Goal: Check status: Check status

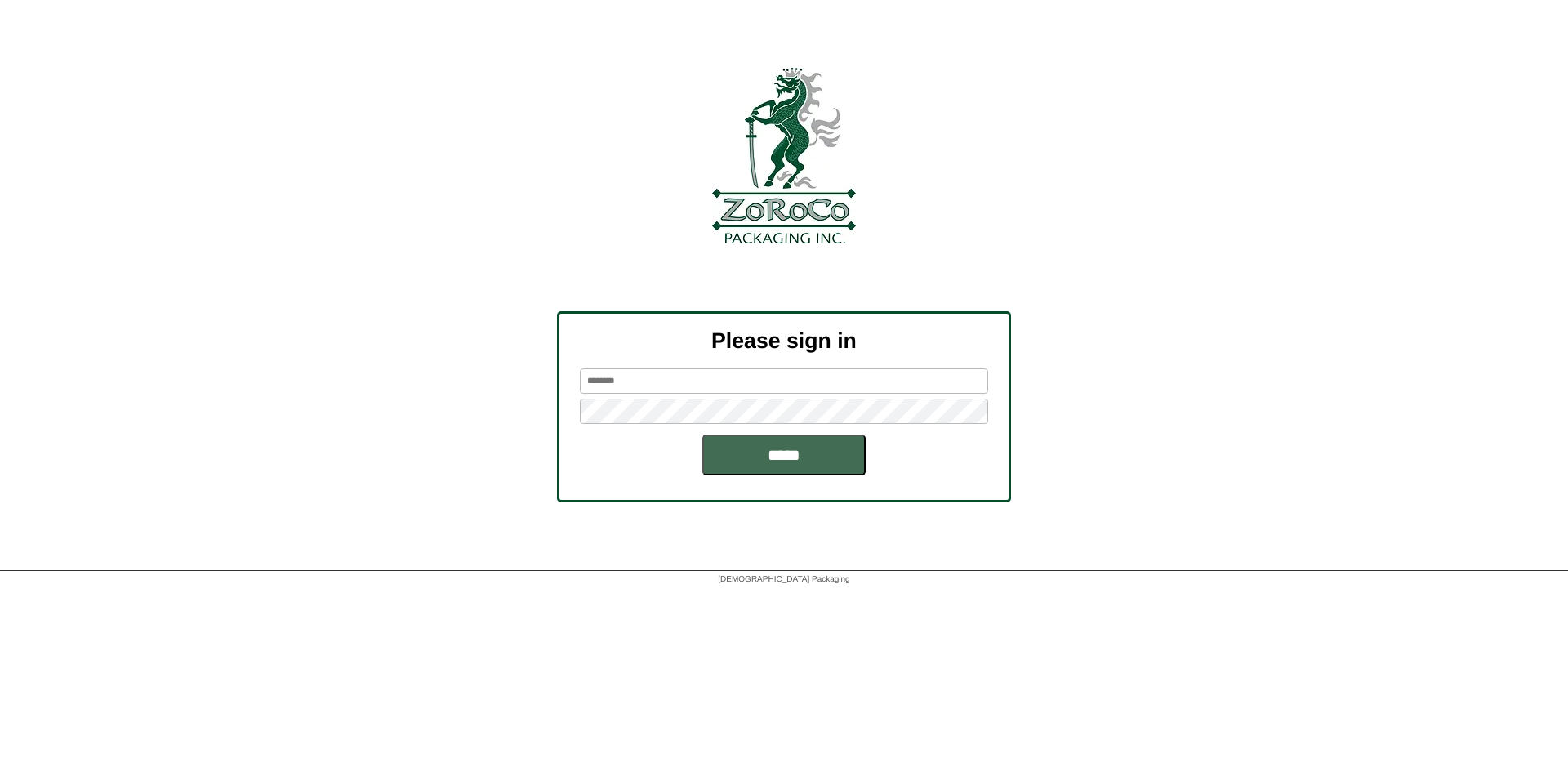
type input "*******"
click at [803, 464] on input "*****" at bounding box center [784, 455] width 164 height 41
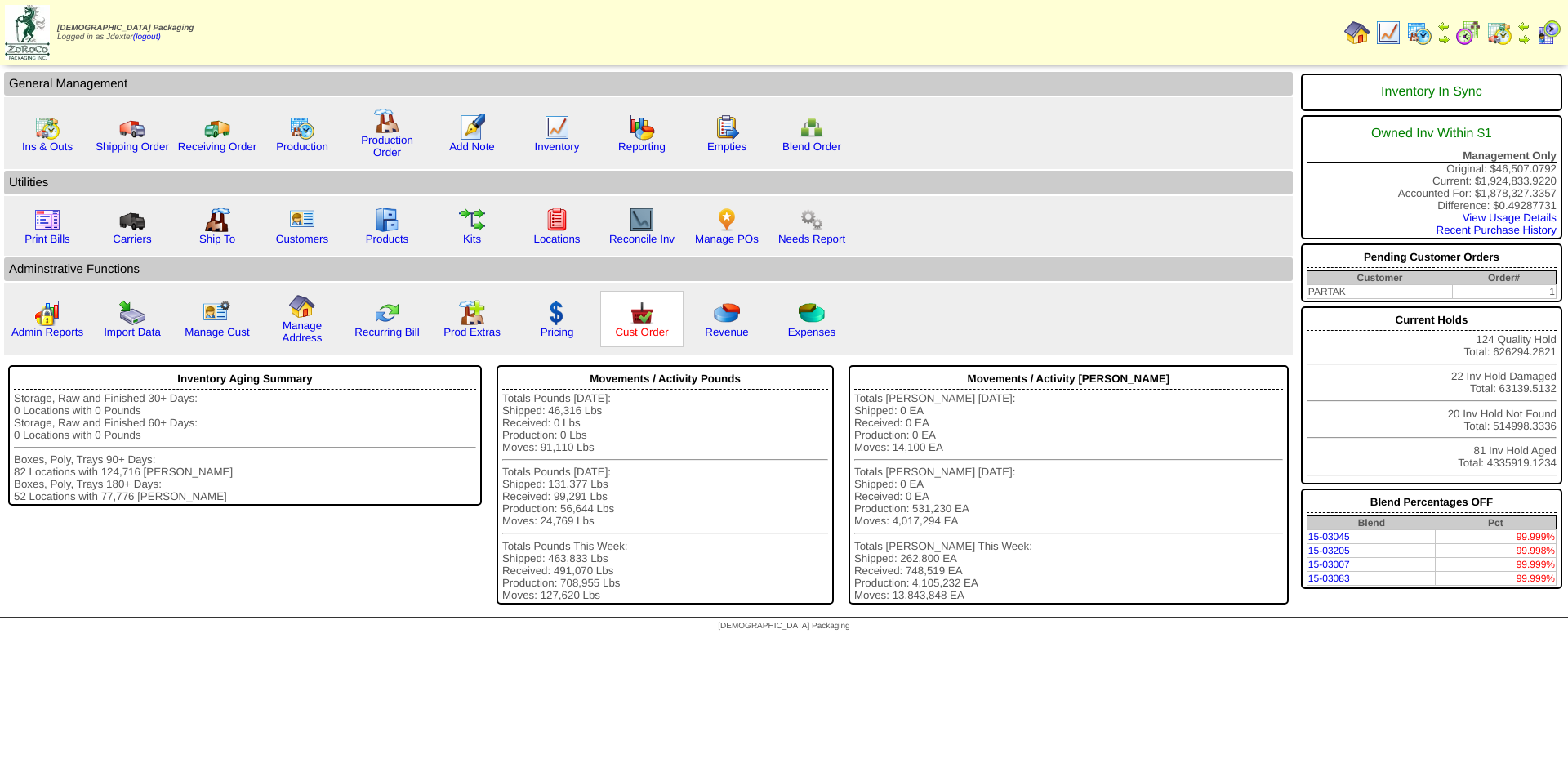
click at [659, 335] on link "Cust Order" at bounding box center [641, 332] width 53 height 12
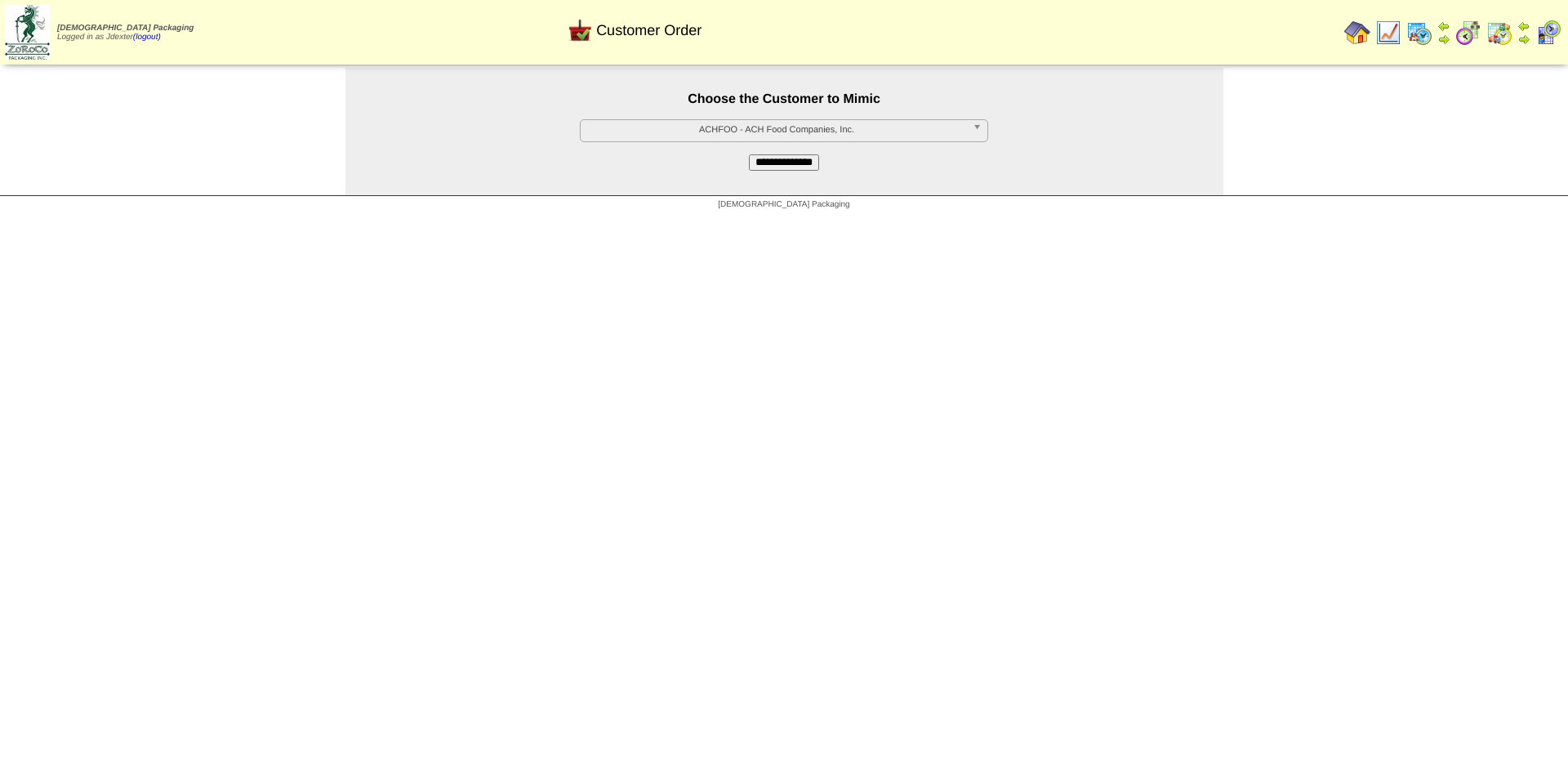
click at [779, 135] on span "ACHFOO - ACH Food Companies, Inc." at bounding box center [776, 130] width 379 height 20
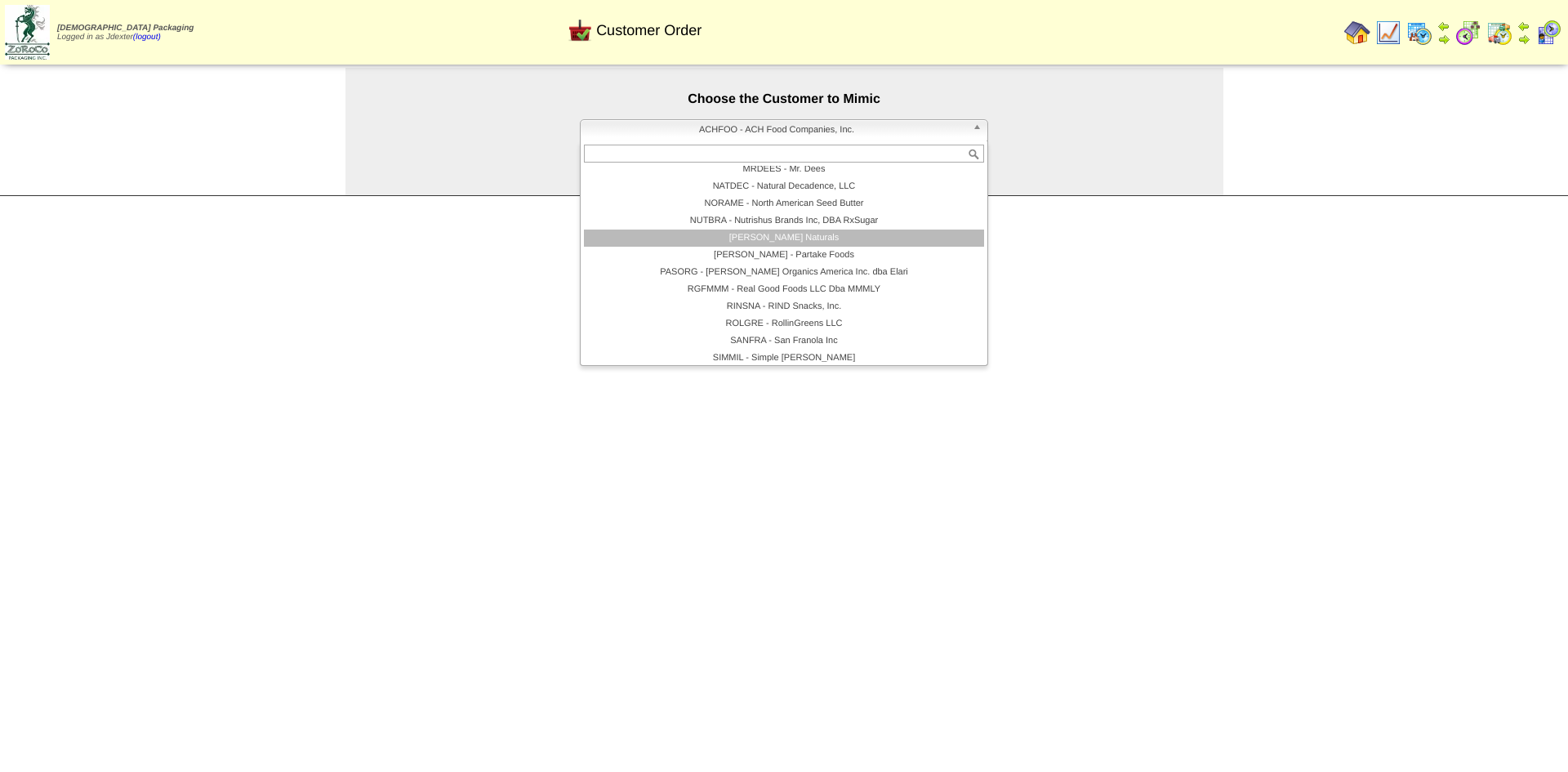
scroll to position [336, 0]
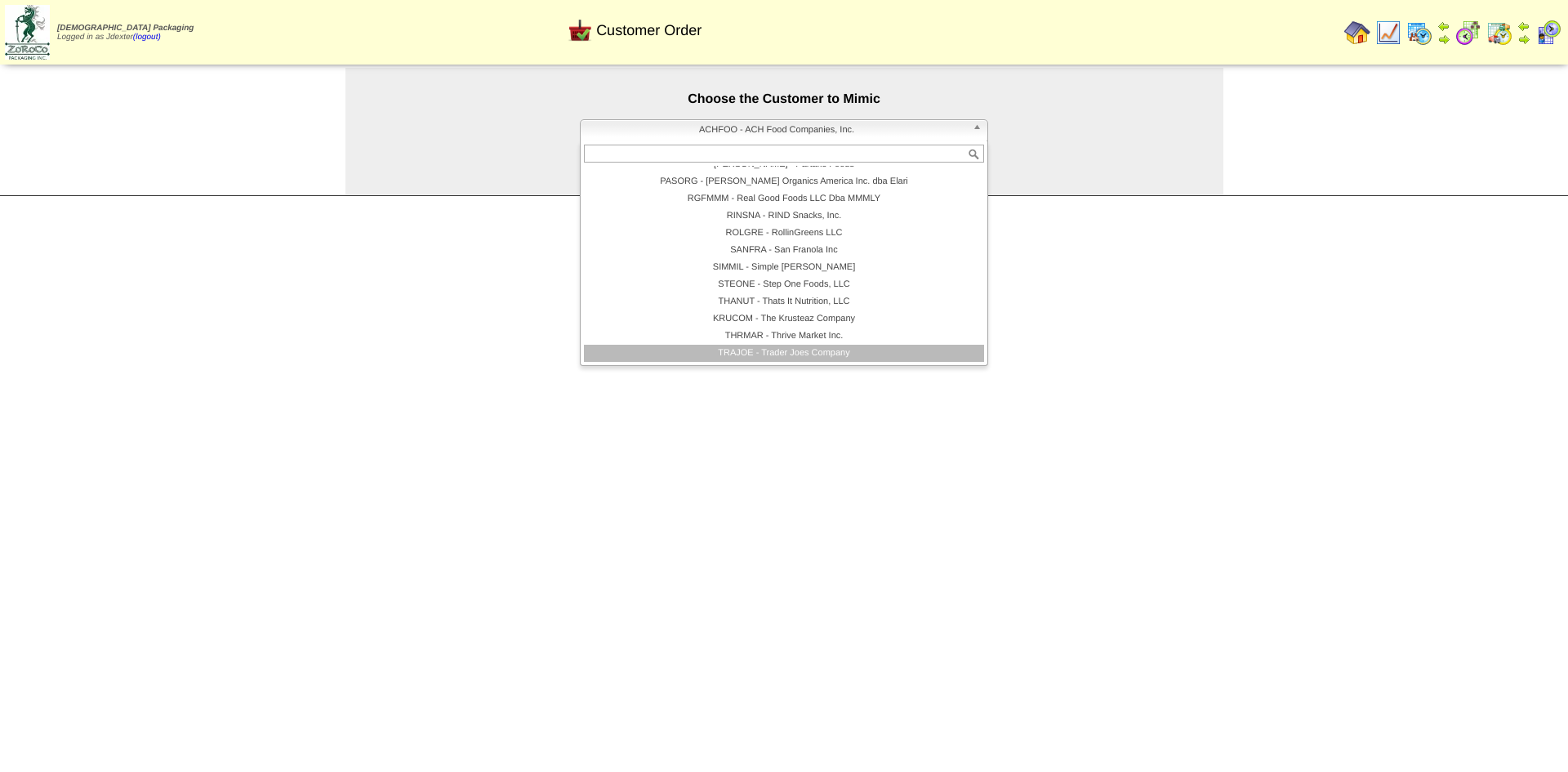
click at [778, 351] on li "TRAJOE - Trader Joes Company" at bounding box center [784, 353] width 400 height 17
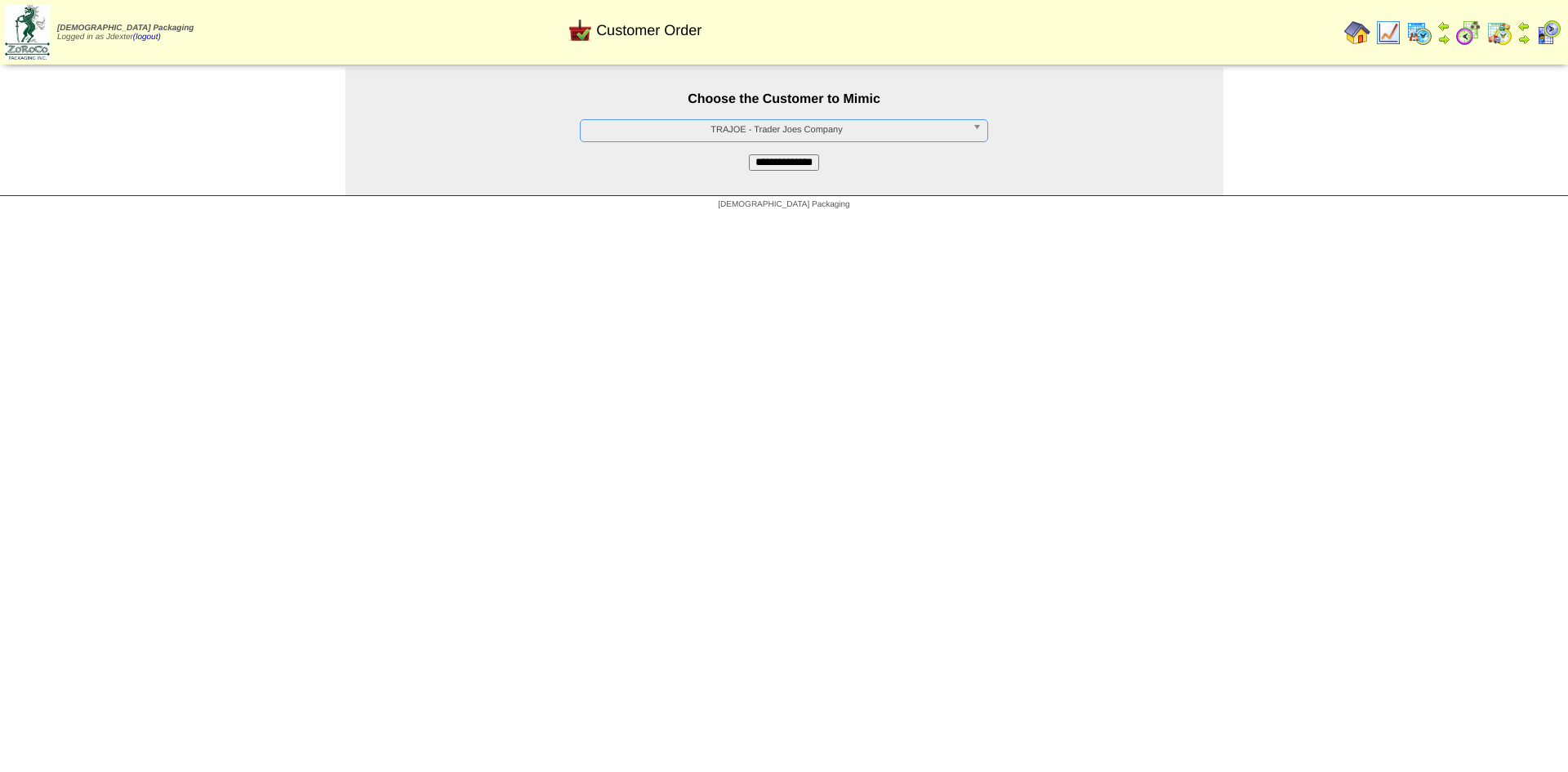
click at [789, 166] on input "**********" at bounding box center [784, 162] width 70 height 16
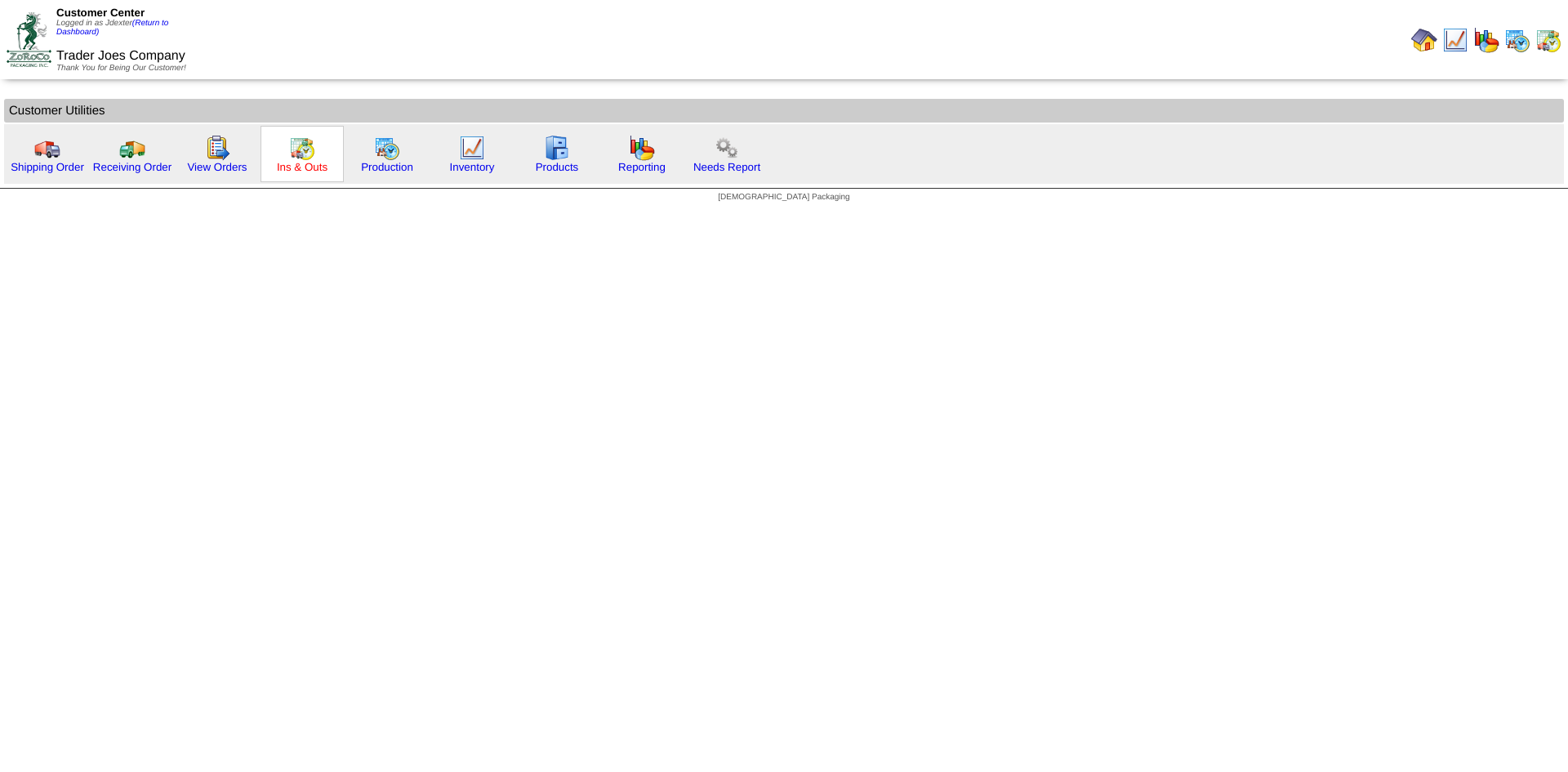
click at [297, 164] on link "Ins & Outs" at bounding box center [302, 167] width 51 height 12
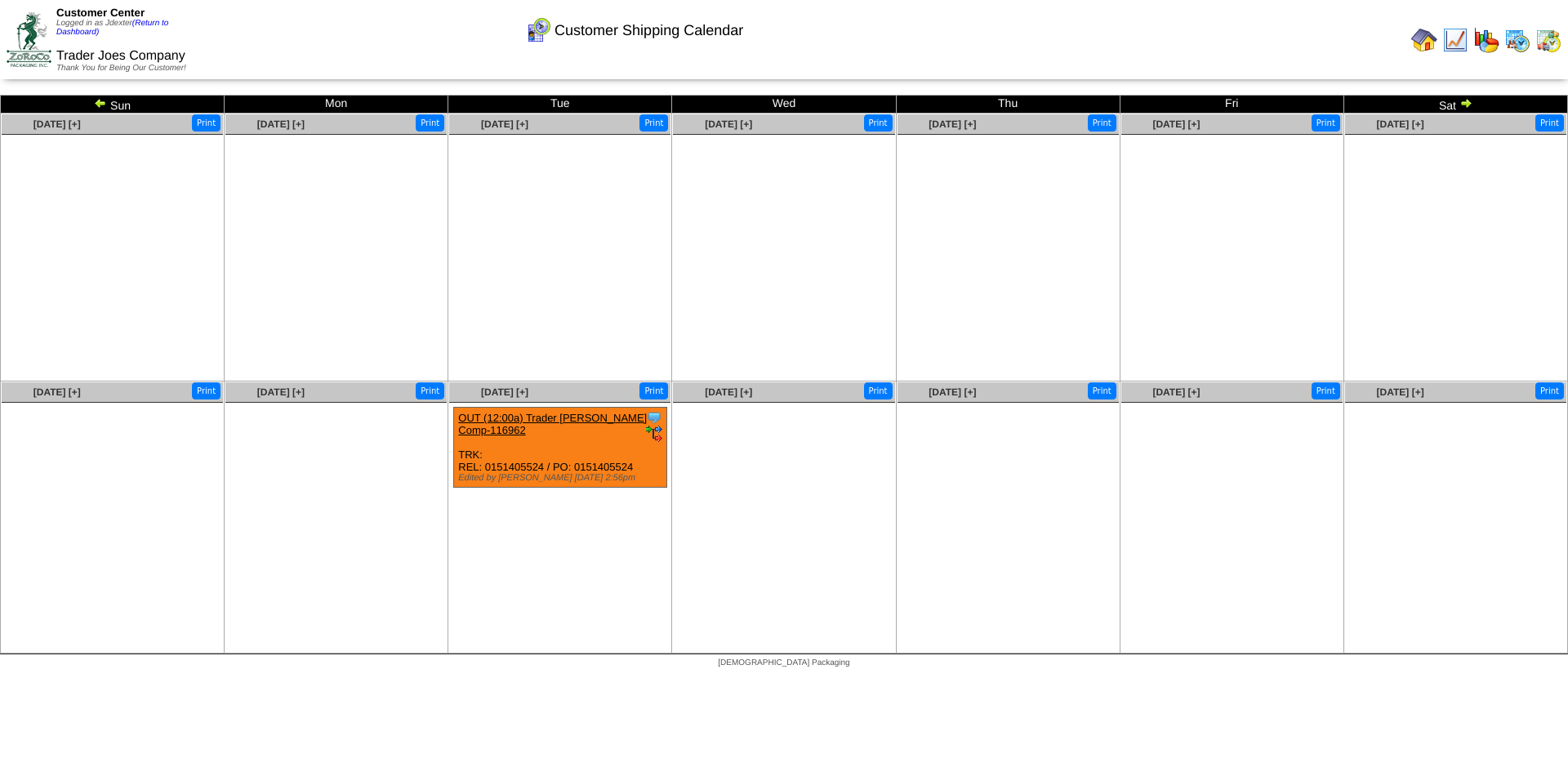
click at [98, 99] on img at bounding box center [100, 103] width 13 height 13
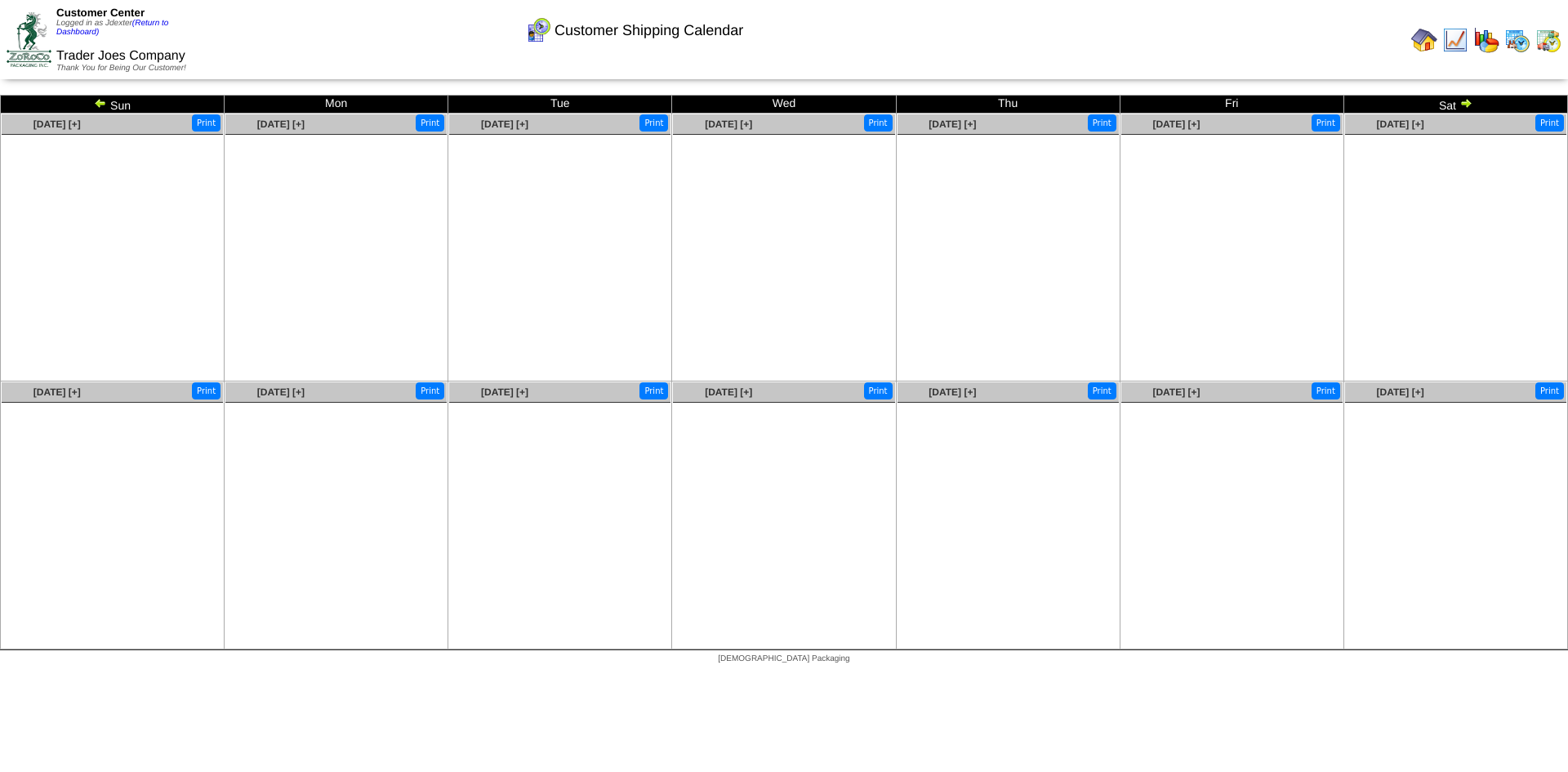
click at [98, 99] on img at bounding box center [100, 103] width 13 height 13
click at [1472, 100] on img at bounding box center [1465, 103] width 13 height 13
click at [1466, 99] on img at bounding box center [1465, 103] width 13 height 13
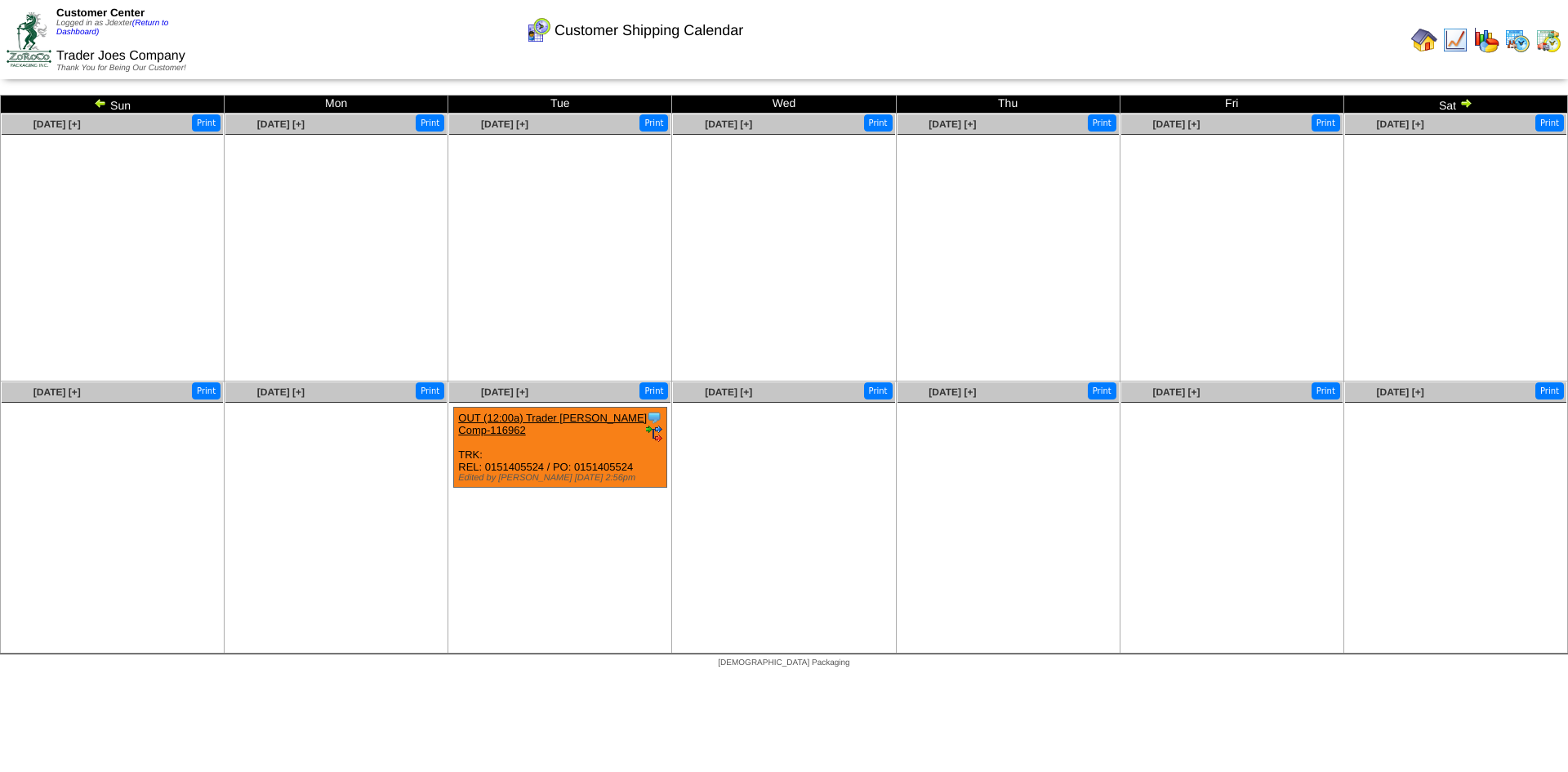
click at [1466, 99] on img at bounding box center [1465, 103] width 13 height 13
click at [1429, 43] on img at bounding box center [1424, 40] width 26 height 26
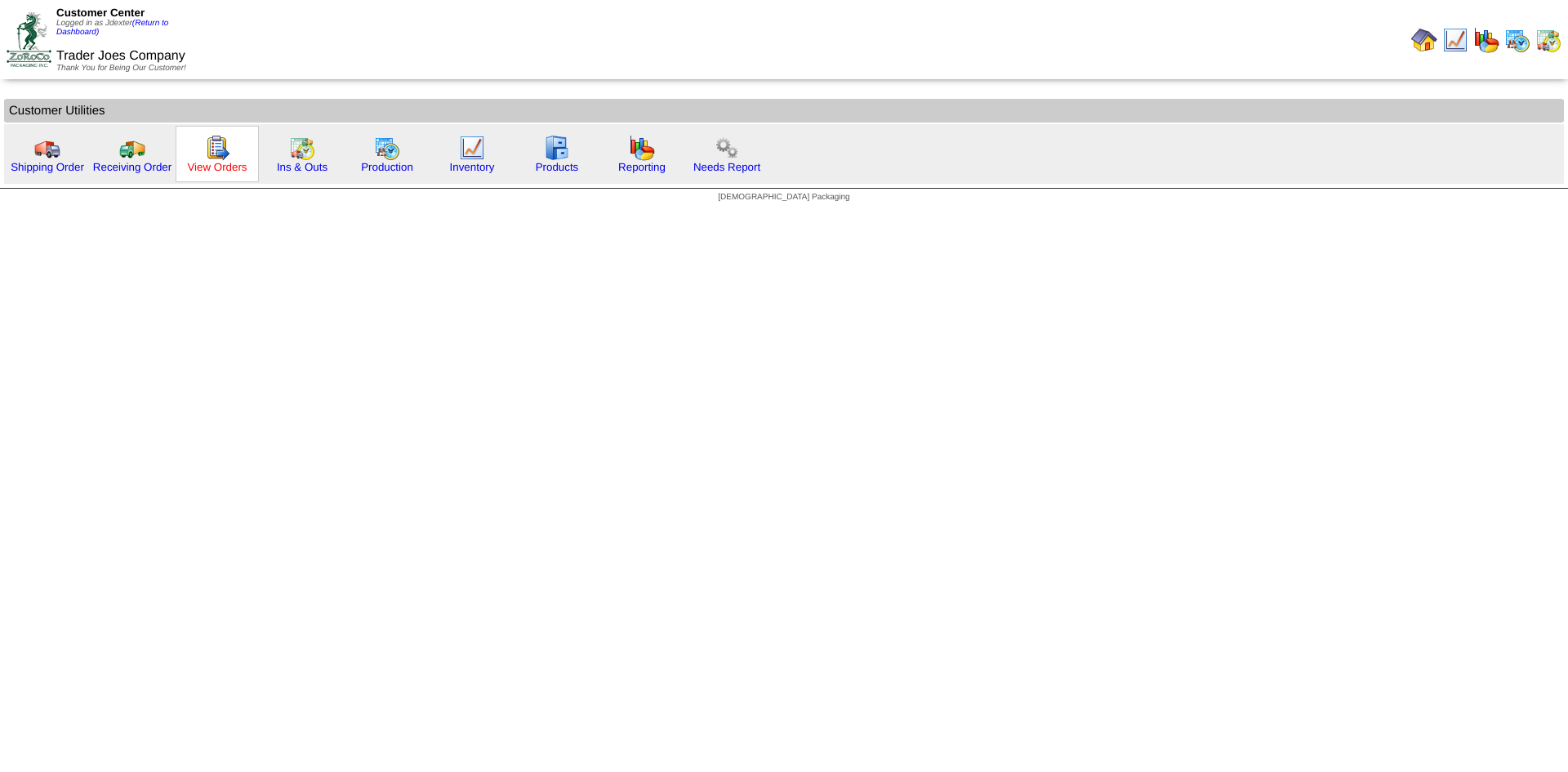
click at [220, 168] on link "View Orders" at bounding box center [217, 167] width 59 height 12
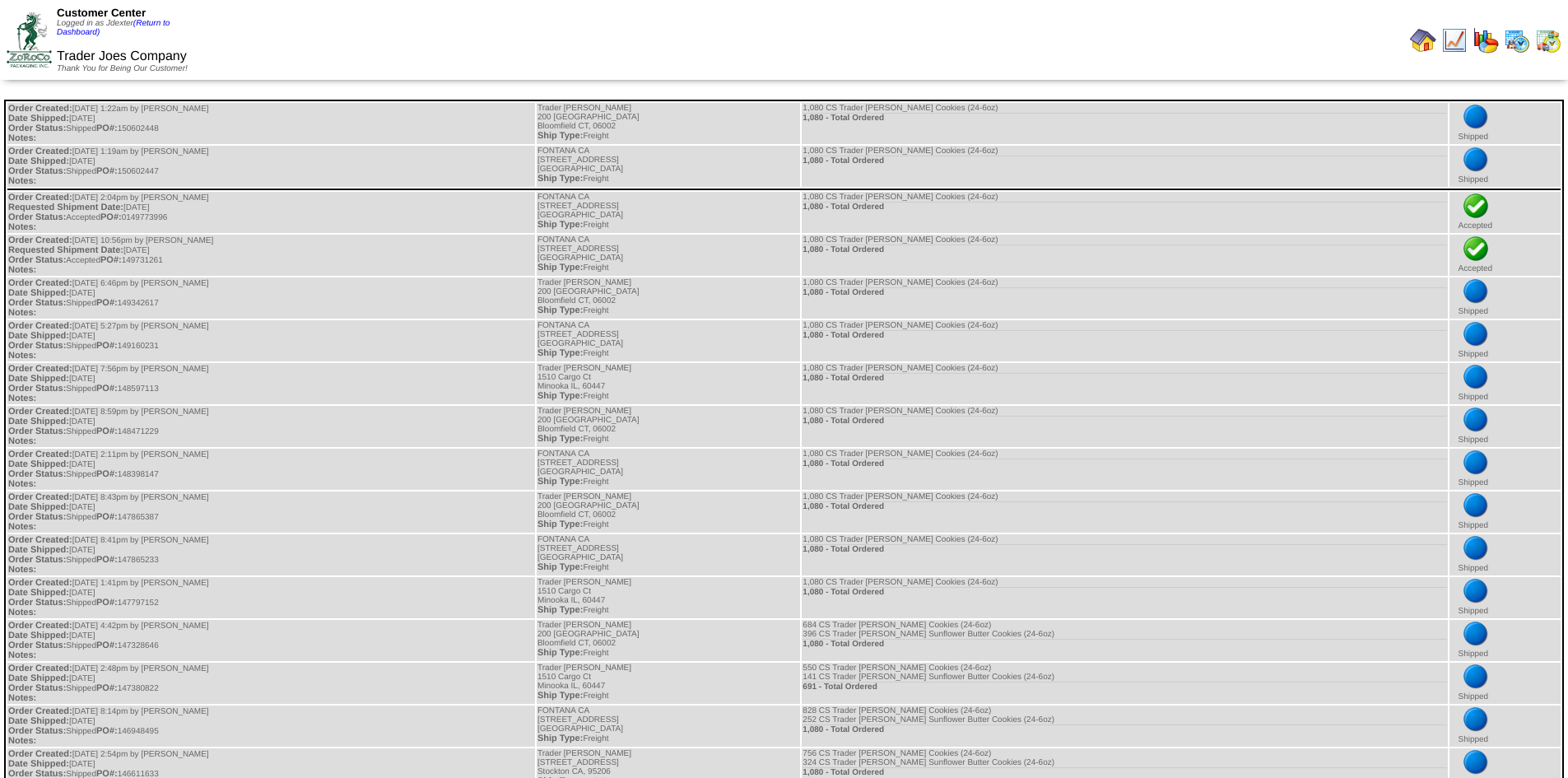
click at [1426, 41] on img at bounding box center [1423, 40] width 26 height 27
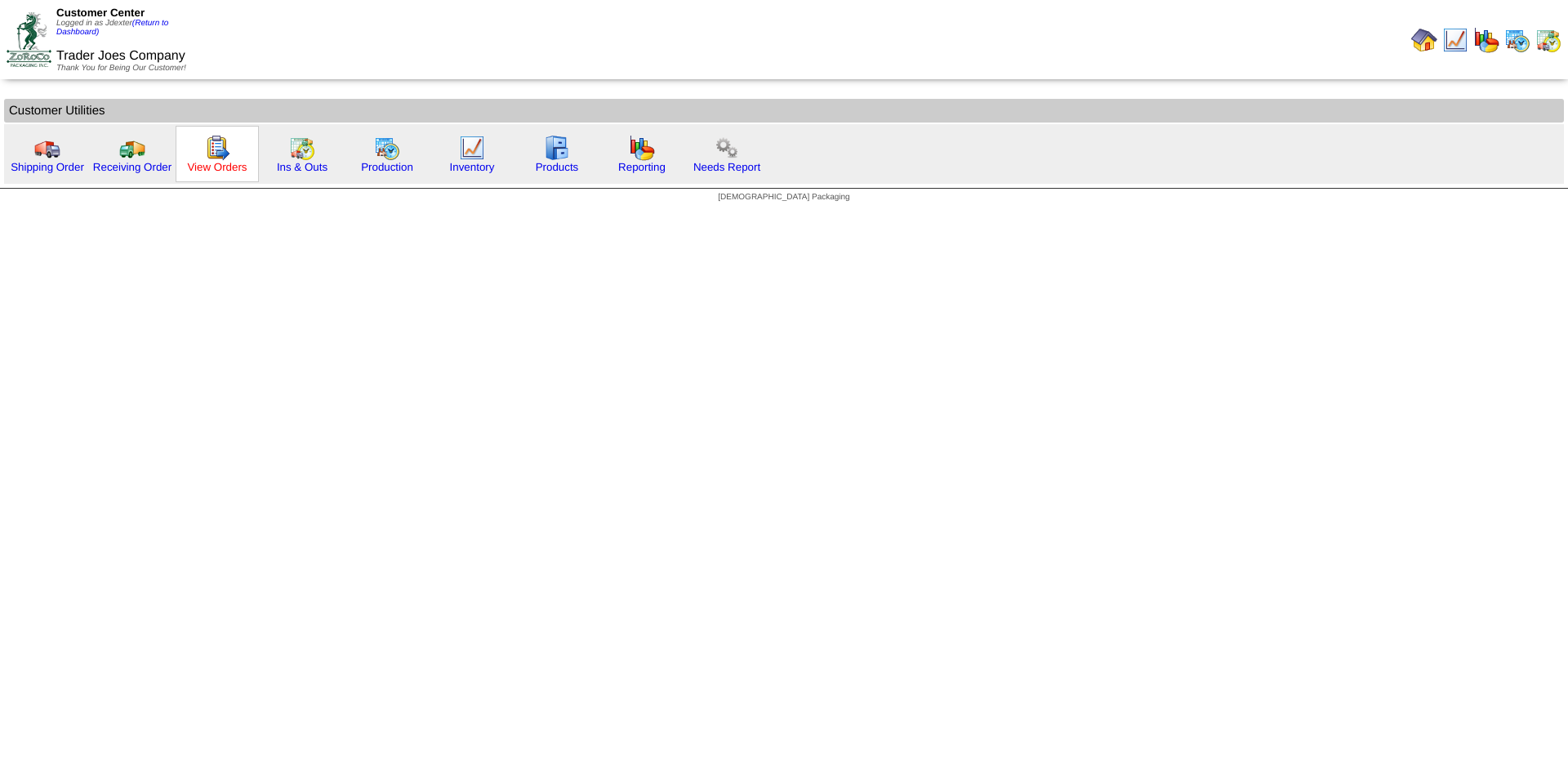
click at [216, 163] on link "View Orders" at bounding box center [217, 167] width 59 height 12
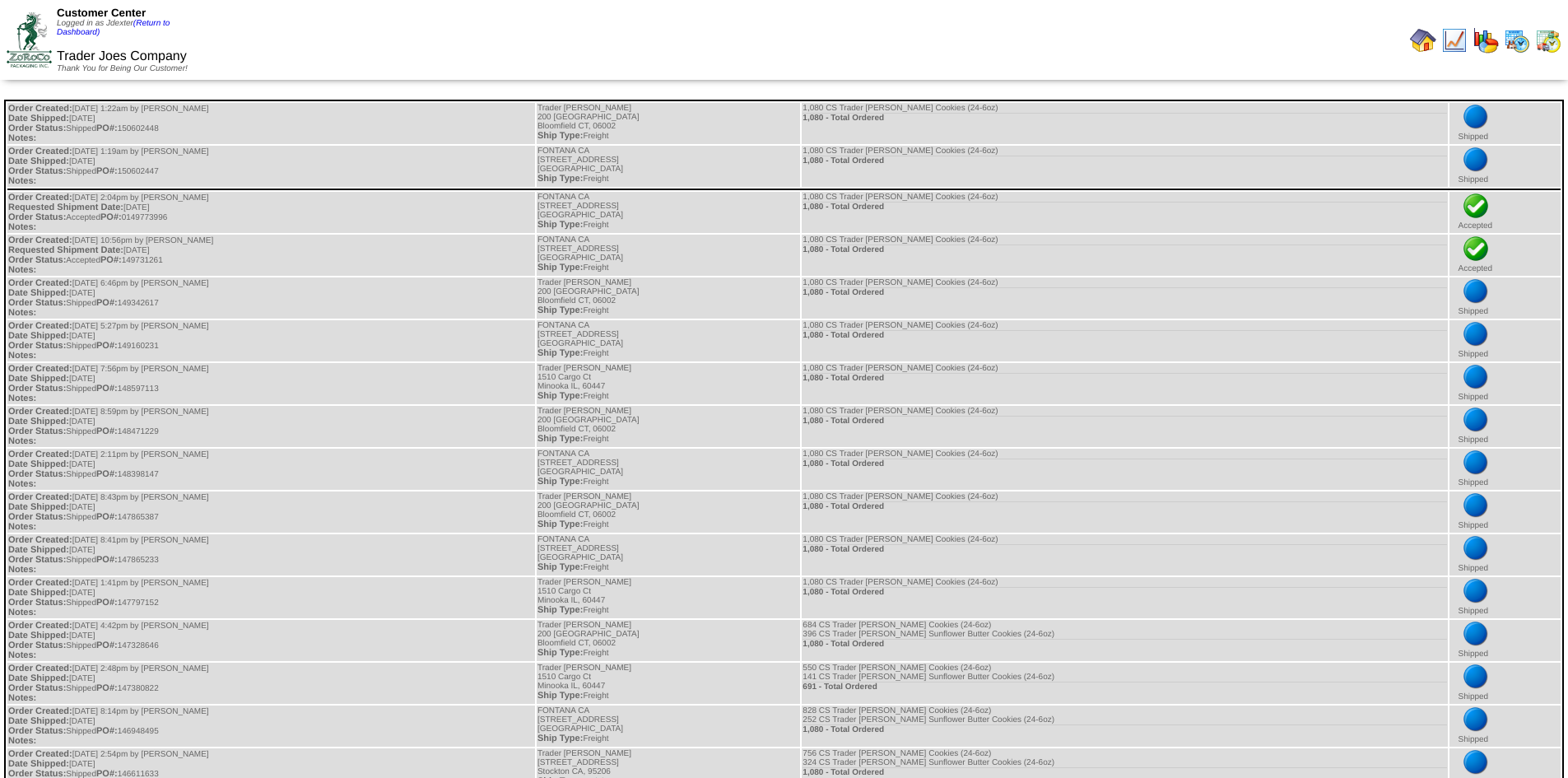
click at [1416, 40] on img at bounding box center [1423, 40] width 26 height 27
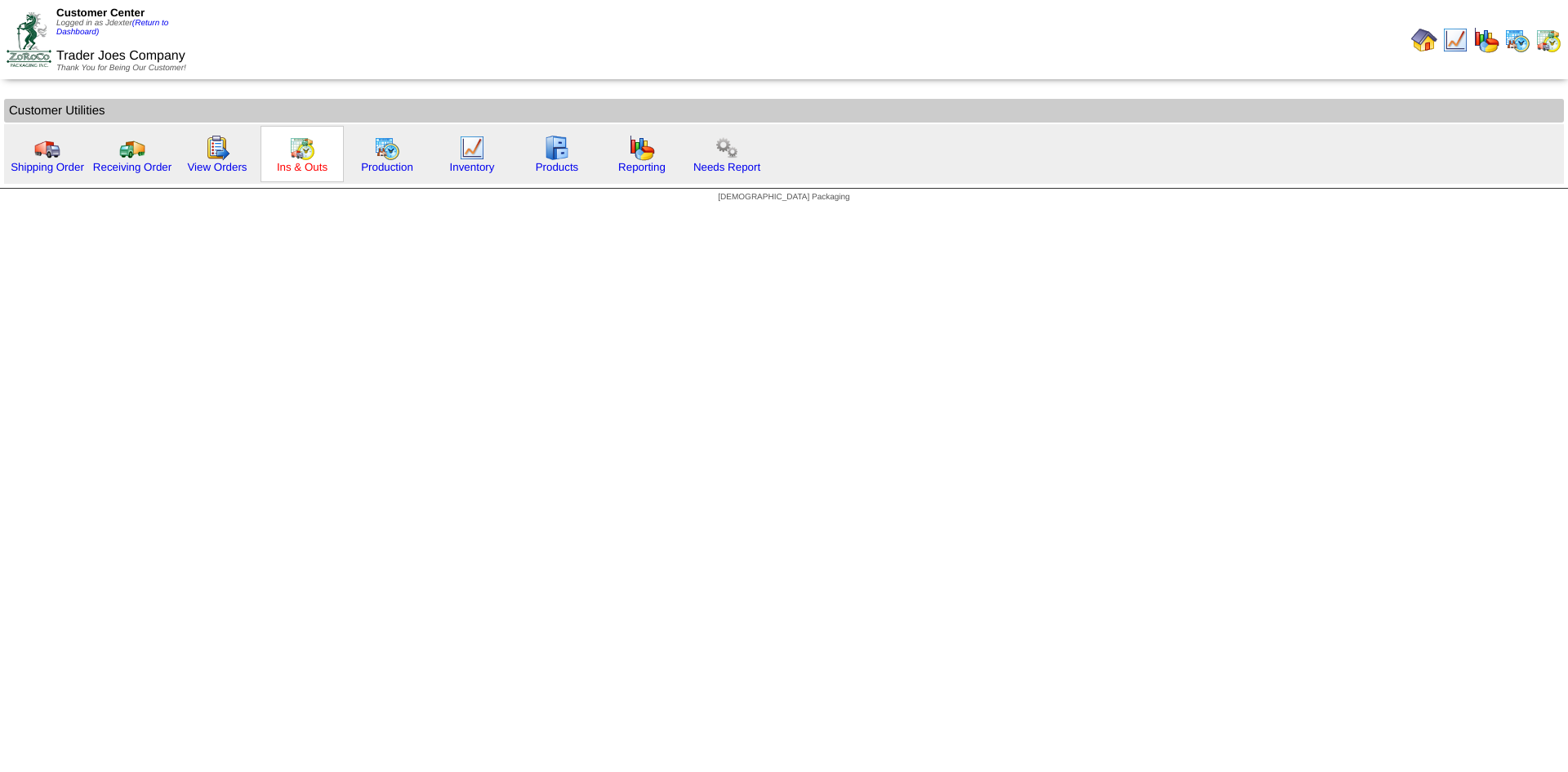
click at [307, 166] on link "Ins & Outs" at bounding box center [302, 167] width 51 height 12
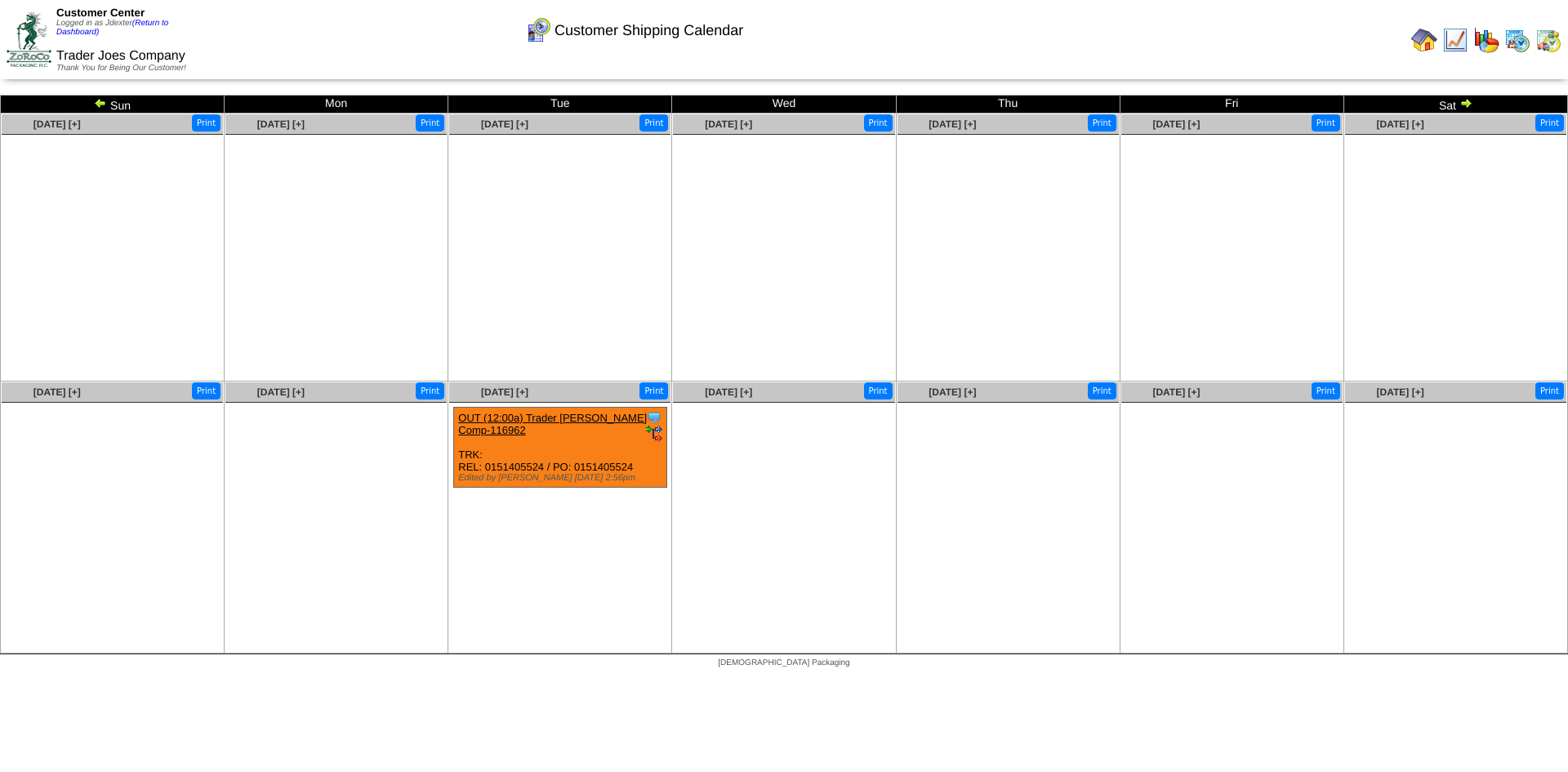
click at [569, 415] on link "OUT (12:00a) Trader [PERSON_NAME] Comp-116962" at bounding box center [552, 423] width 188 height 25
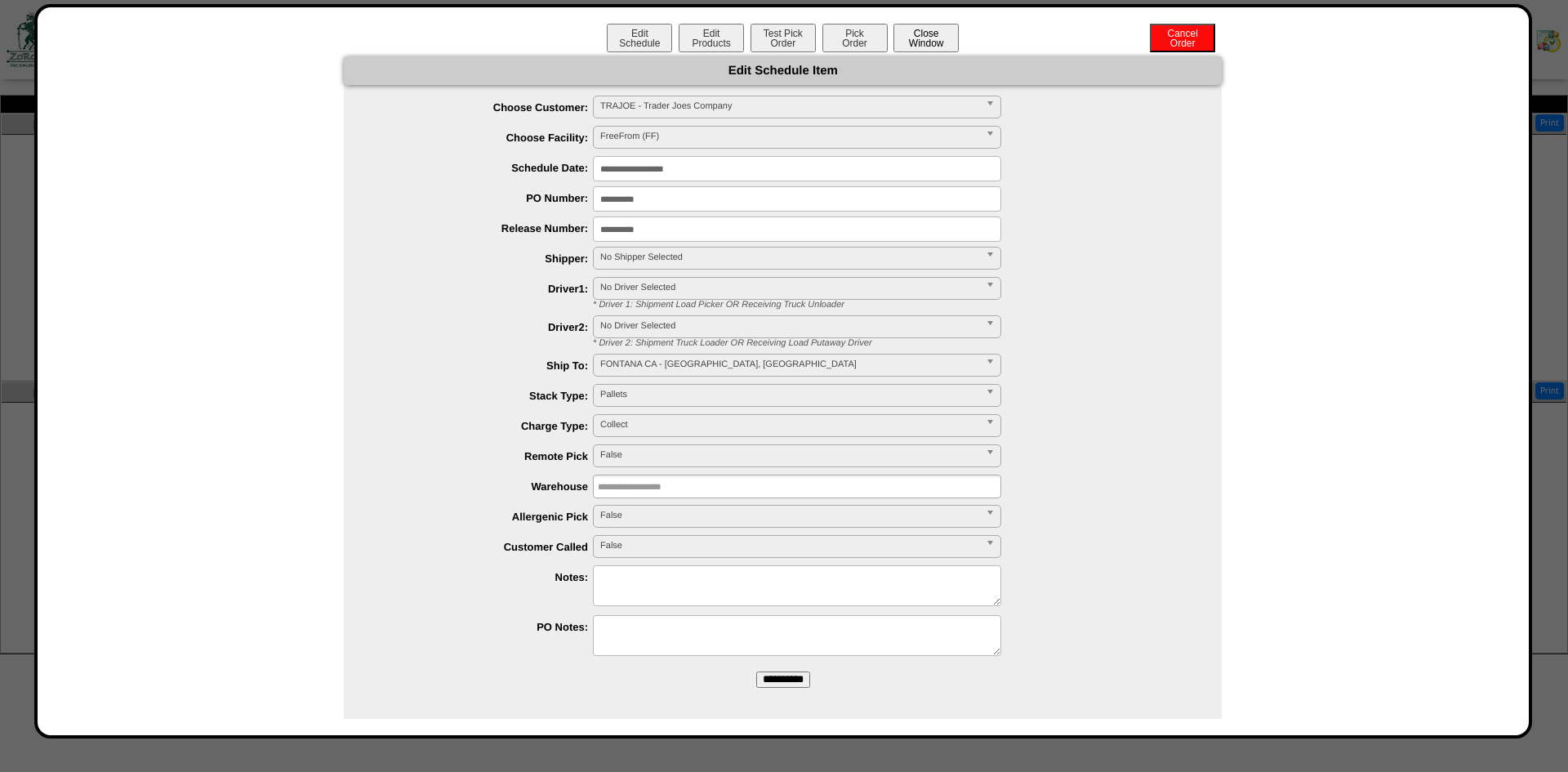
click at [929, 35] on button "Close Window" at bounding box center [926, 38] width 65 height 29
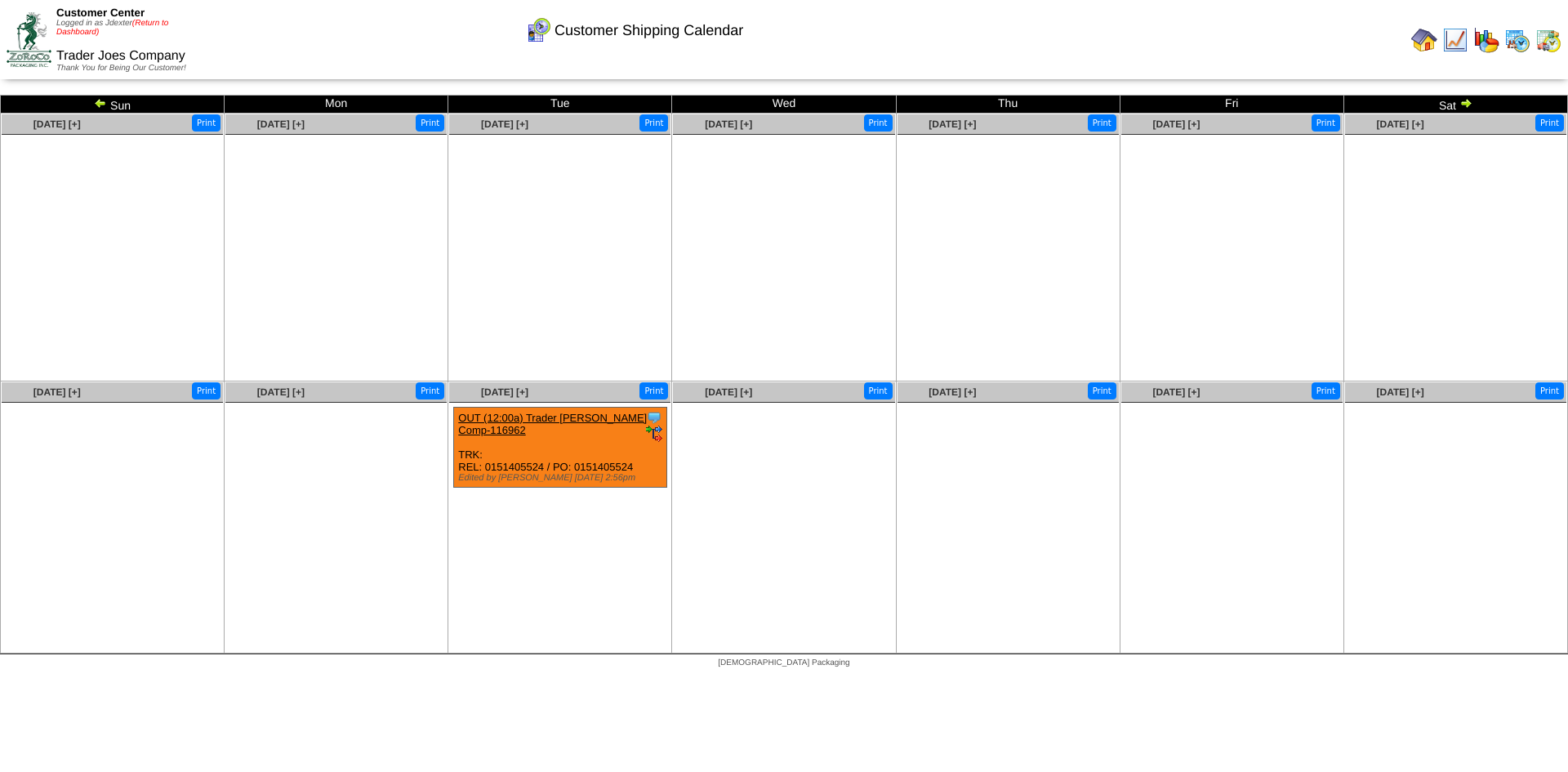
click at [151, 23] on link "(Return to Dashboard)" at bounding box center [112, 27] width 112 height 18
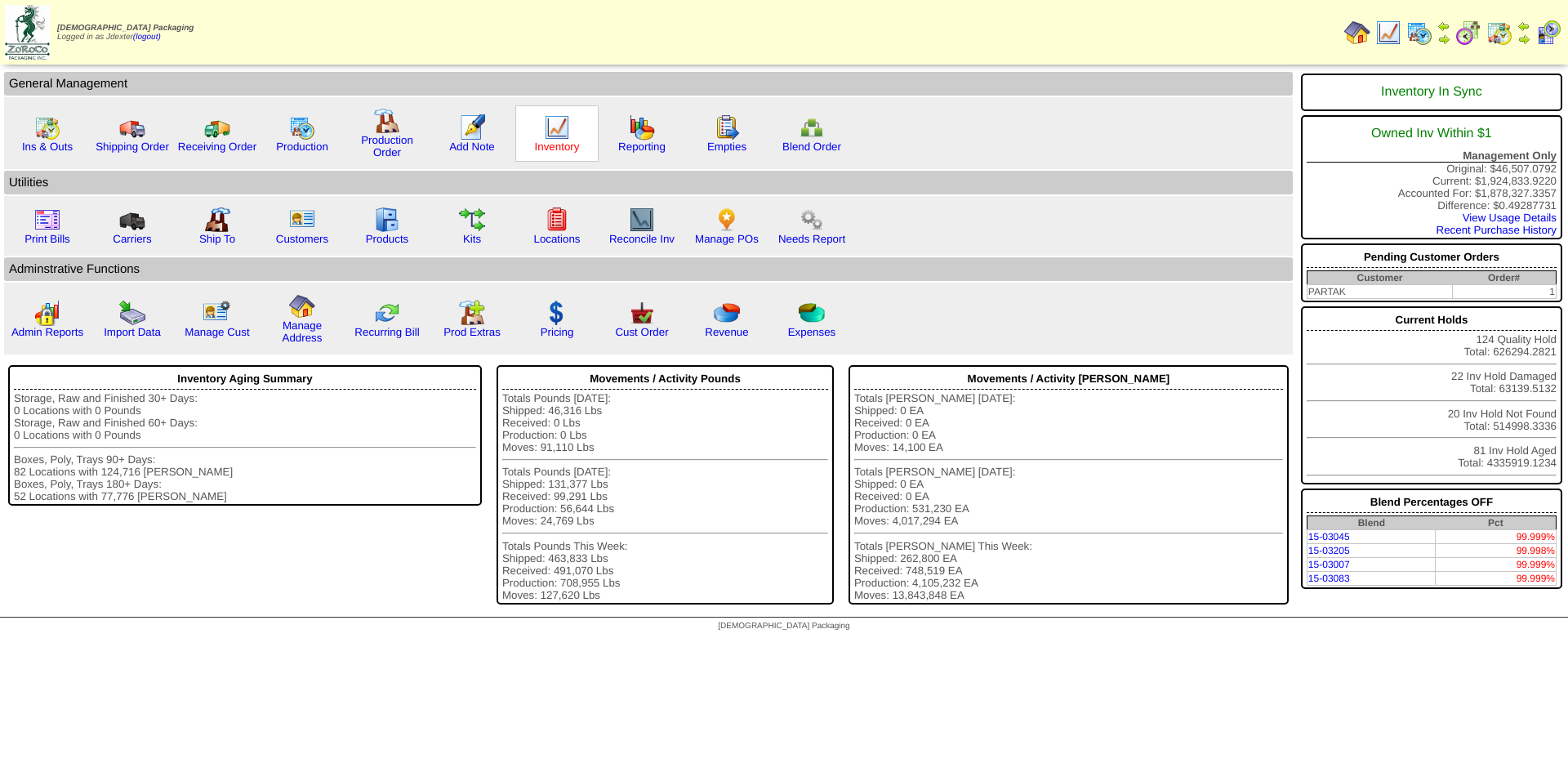
click at [551, 144] on link "Inventory" at bounding box center [557, 147] width 45 height 12
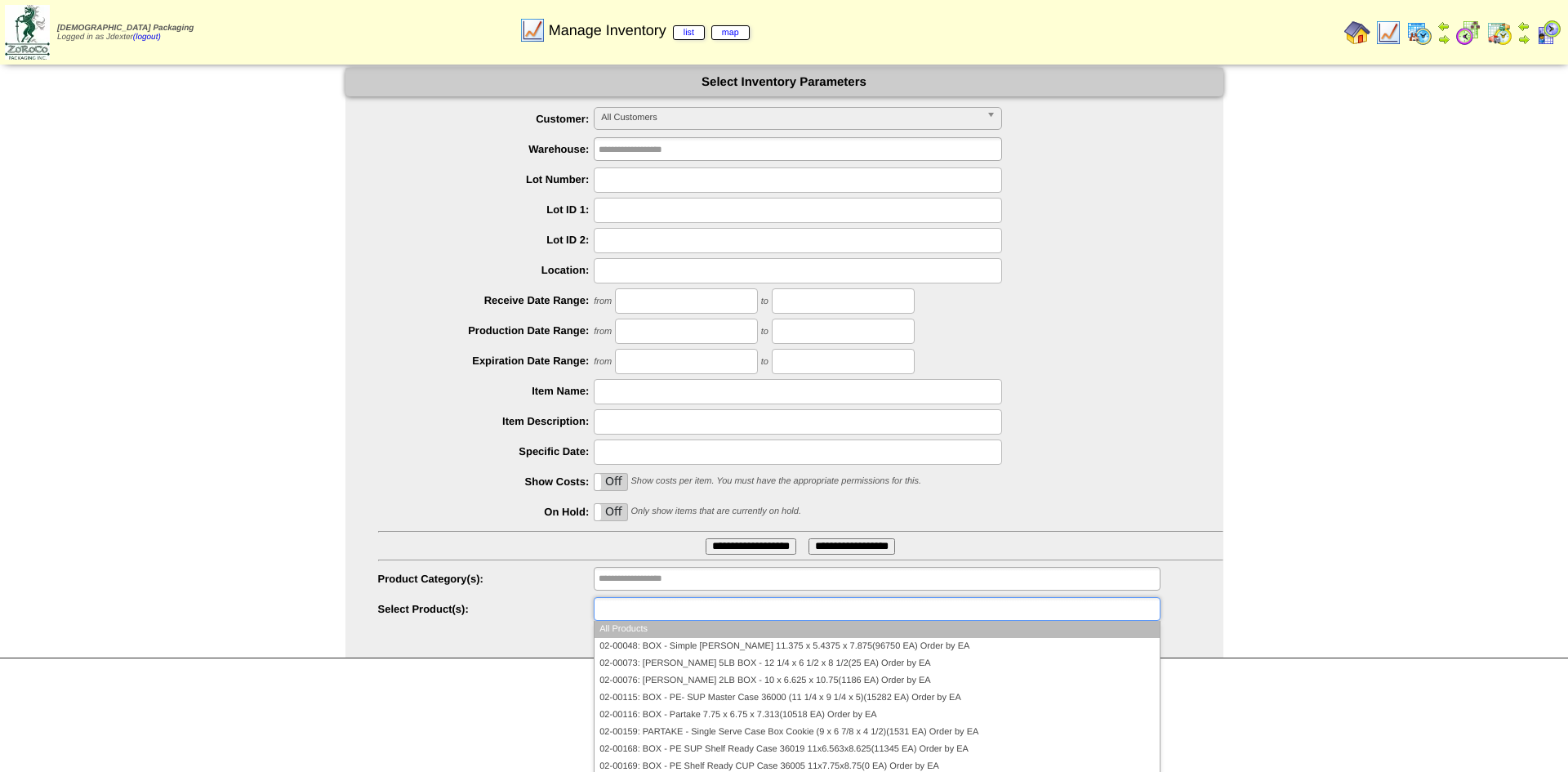
click at [695, 606] on input "text" at bounding box center [650, 609] width 104 height 20
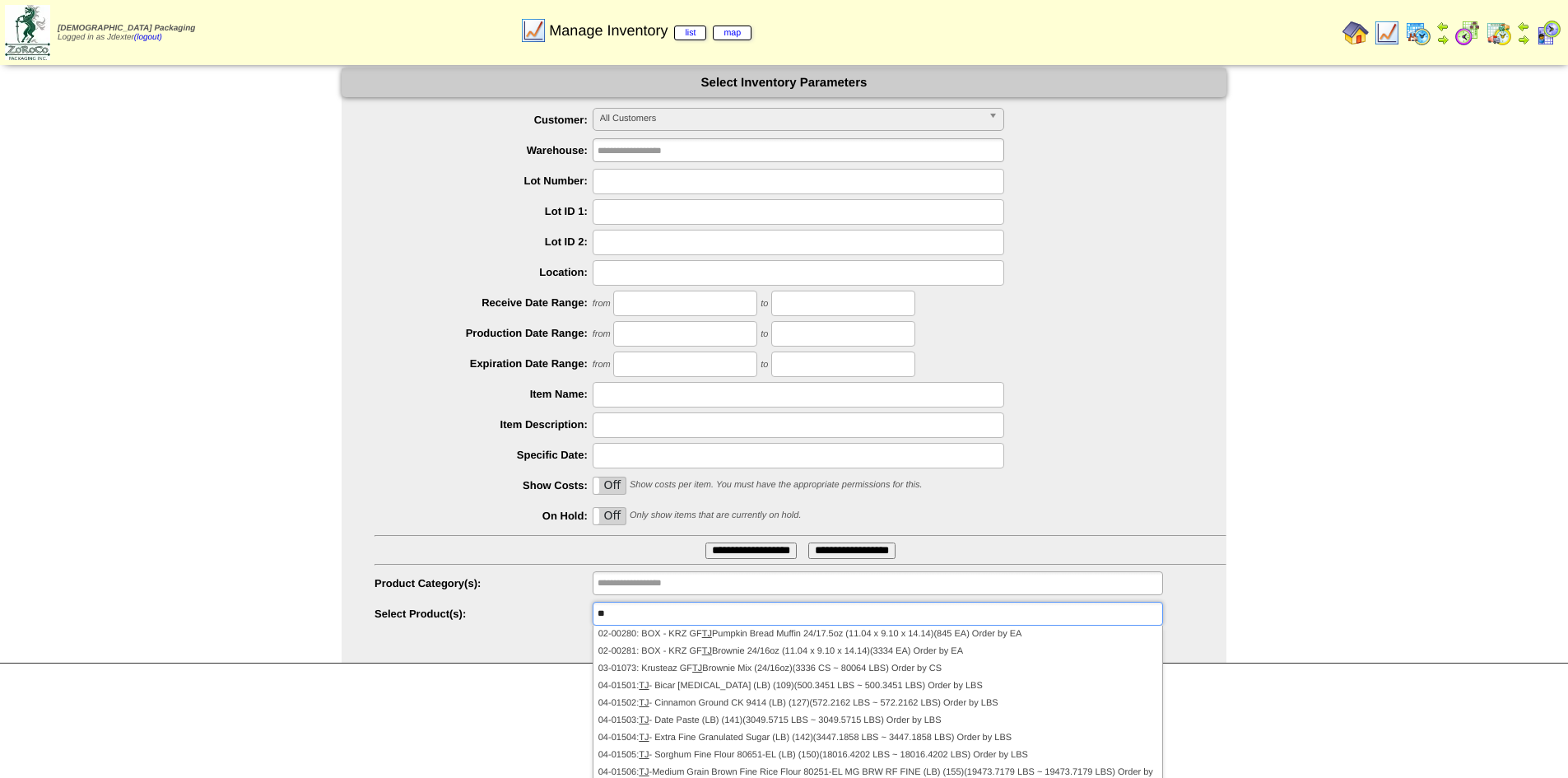
type input "*"
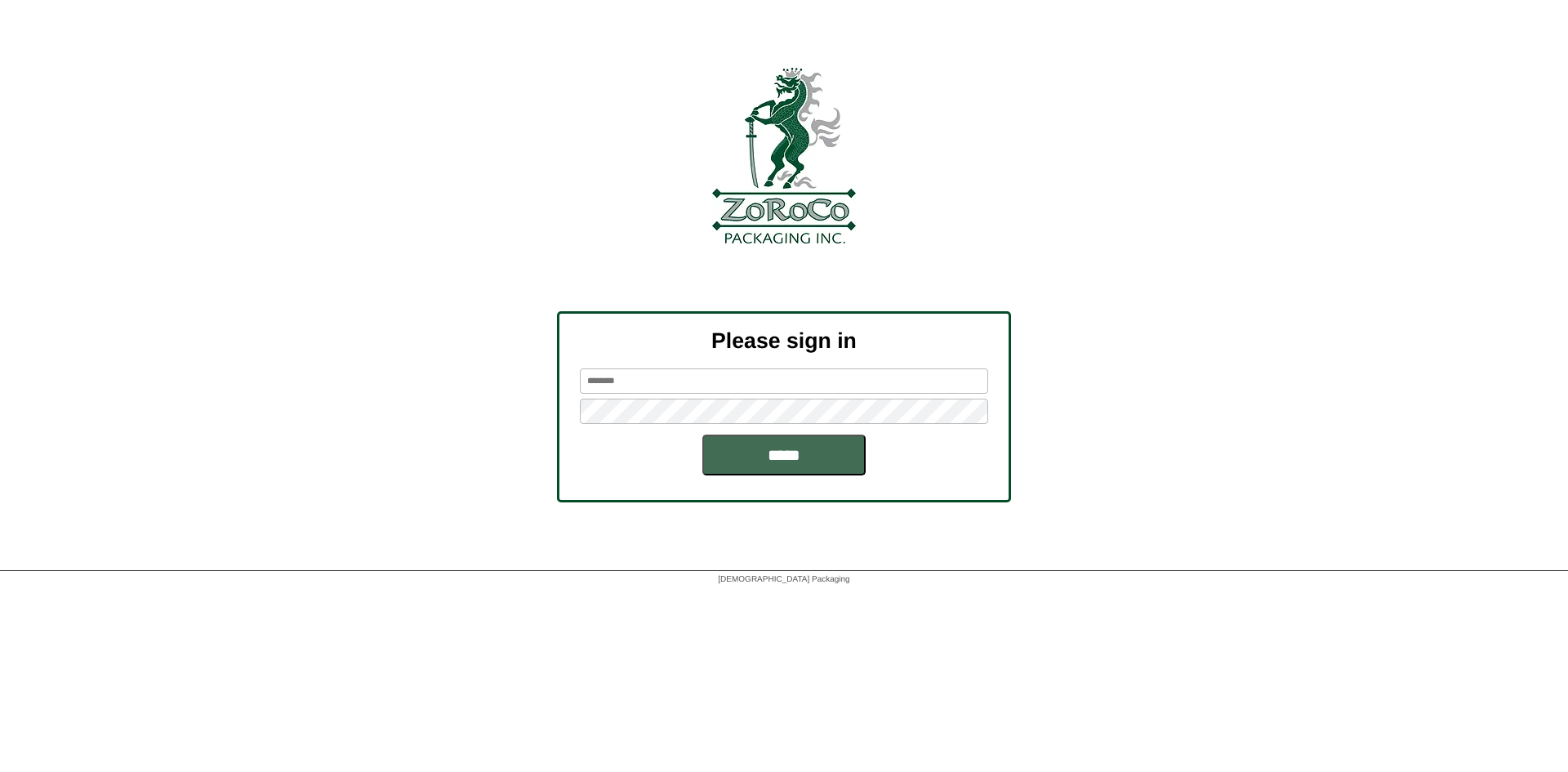
type input "*******"
click at [806, 461] on input "*****" at bounding box center [784, 455] width 164 height 41
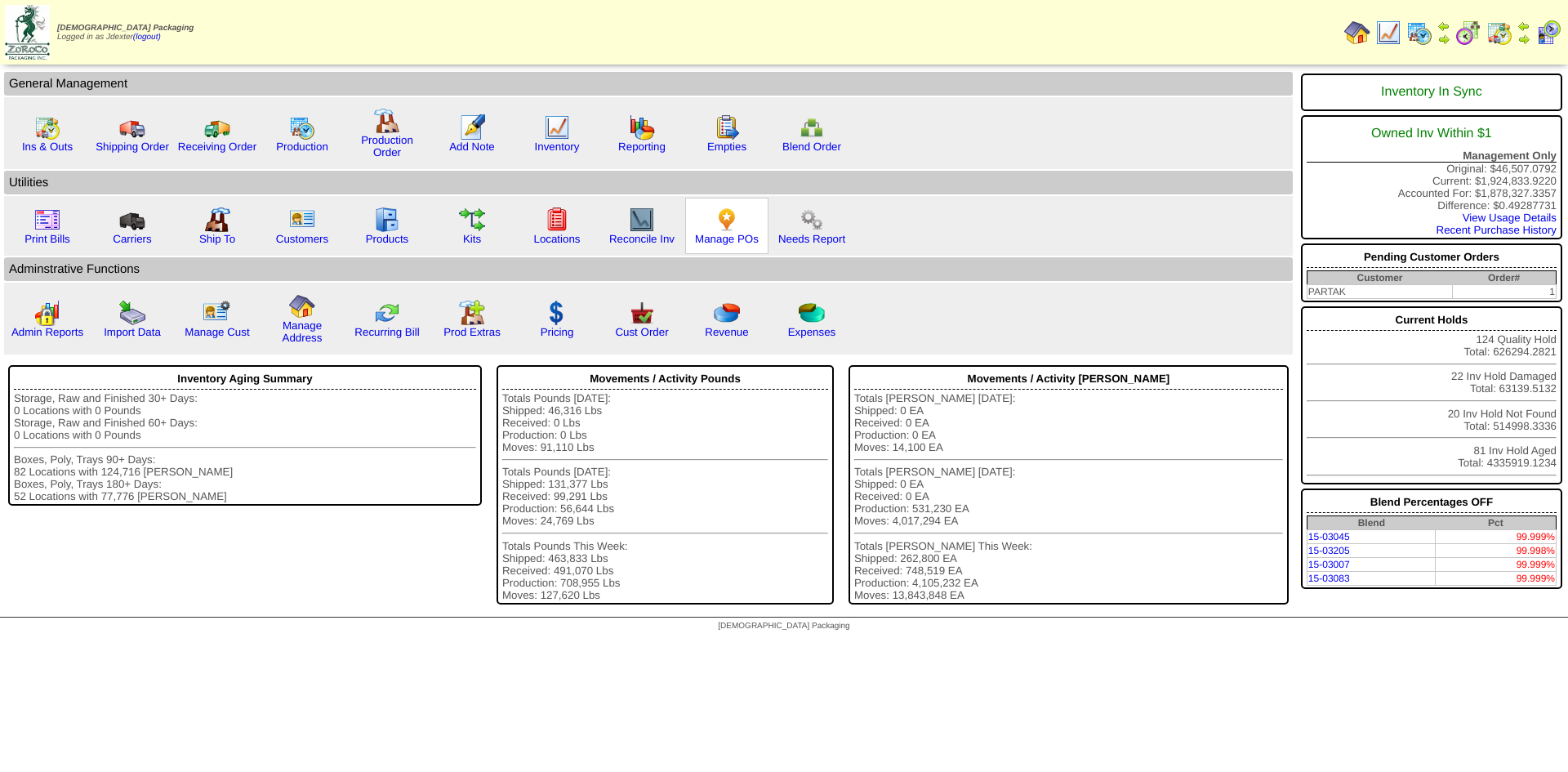
click at [740, 232] on div "Manage POs" at bounding box center [727, 226] width 83 height 56
click at [731, 234] on link "Manage POs" at bounding box center [727, 238] width 64 height 12
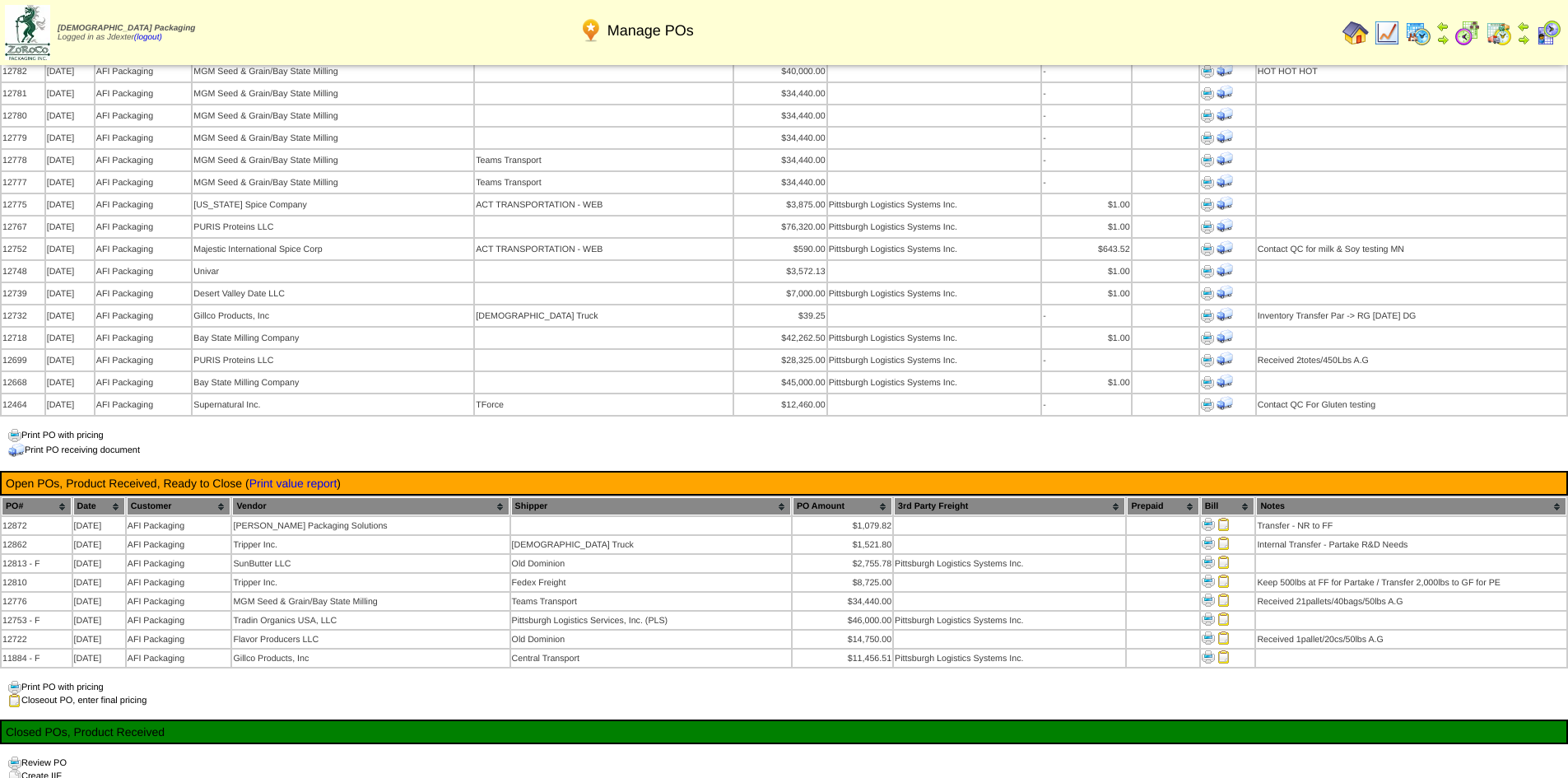
scroll to position [1317, 0]
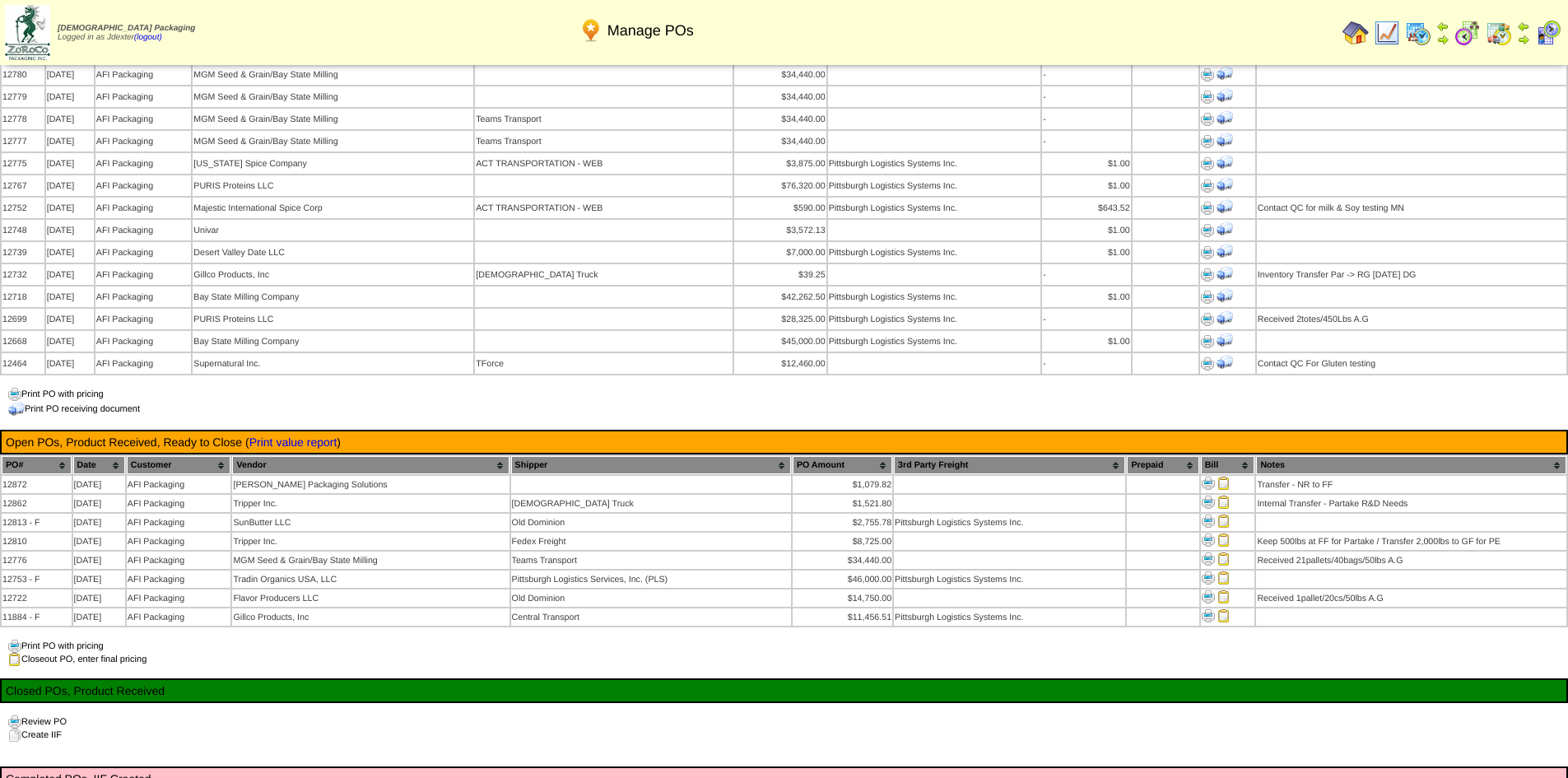
click at [415, 568] on div "Manage POs Open POs, Product Not Received (+) Create New PO PO# Date Customer V…" at bounding box center [784, 747] width 1568 height 3993
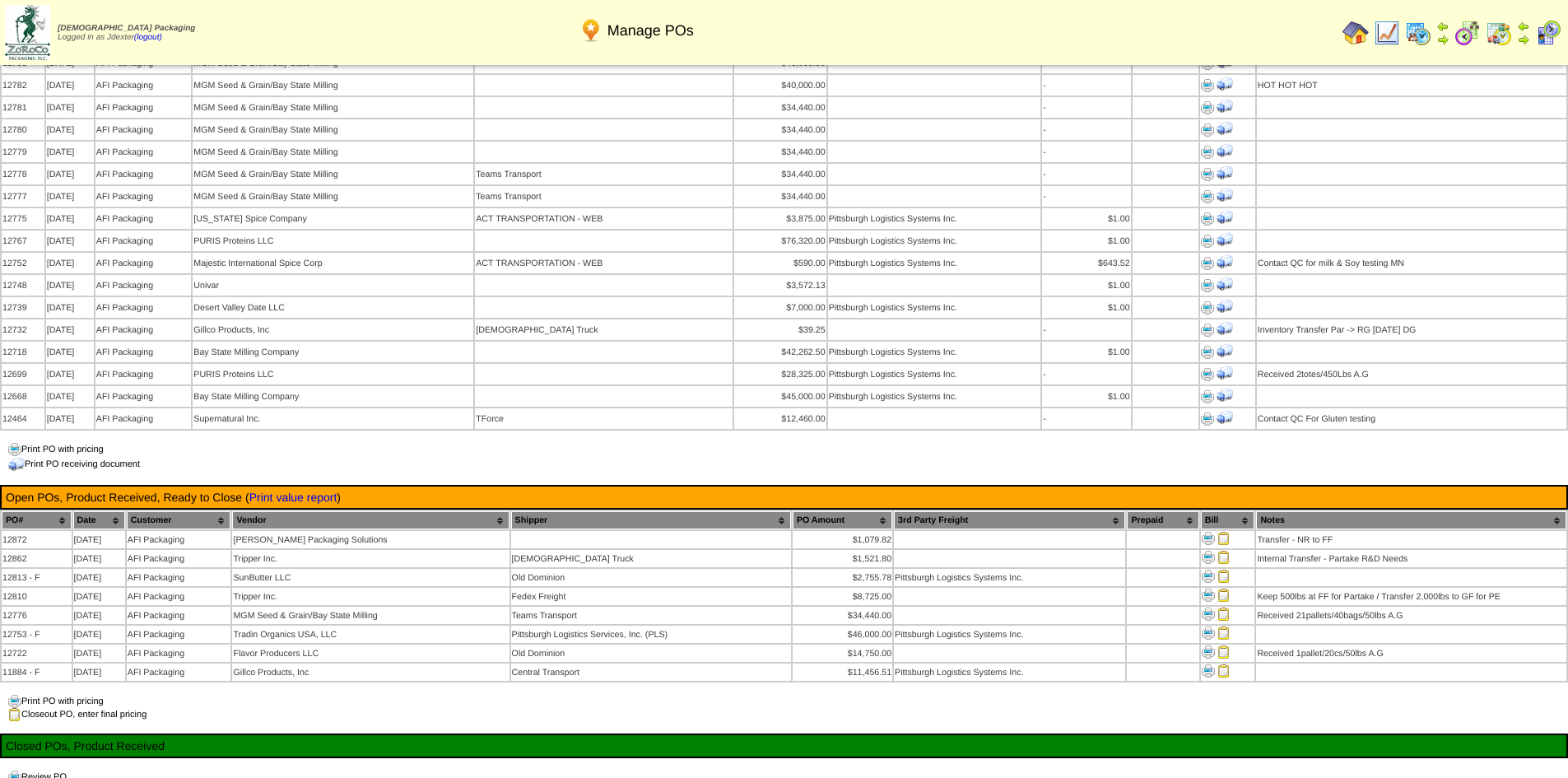
scroll to position [988, 0]
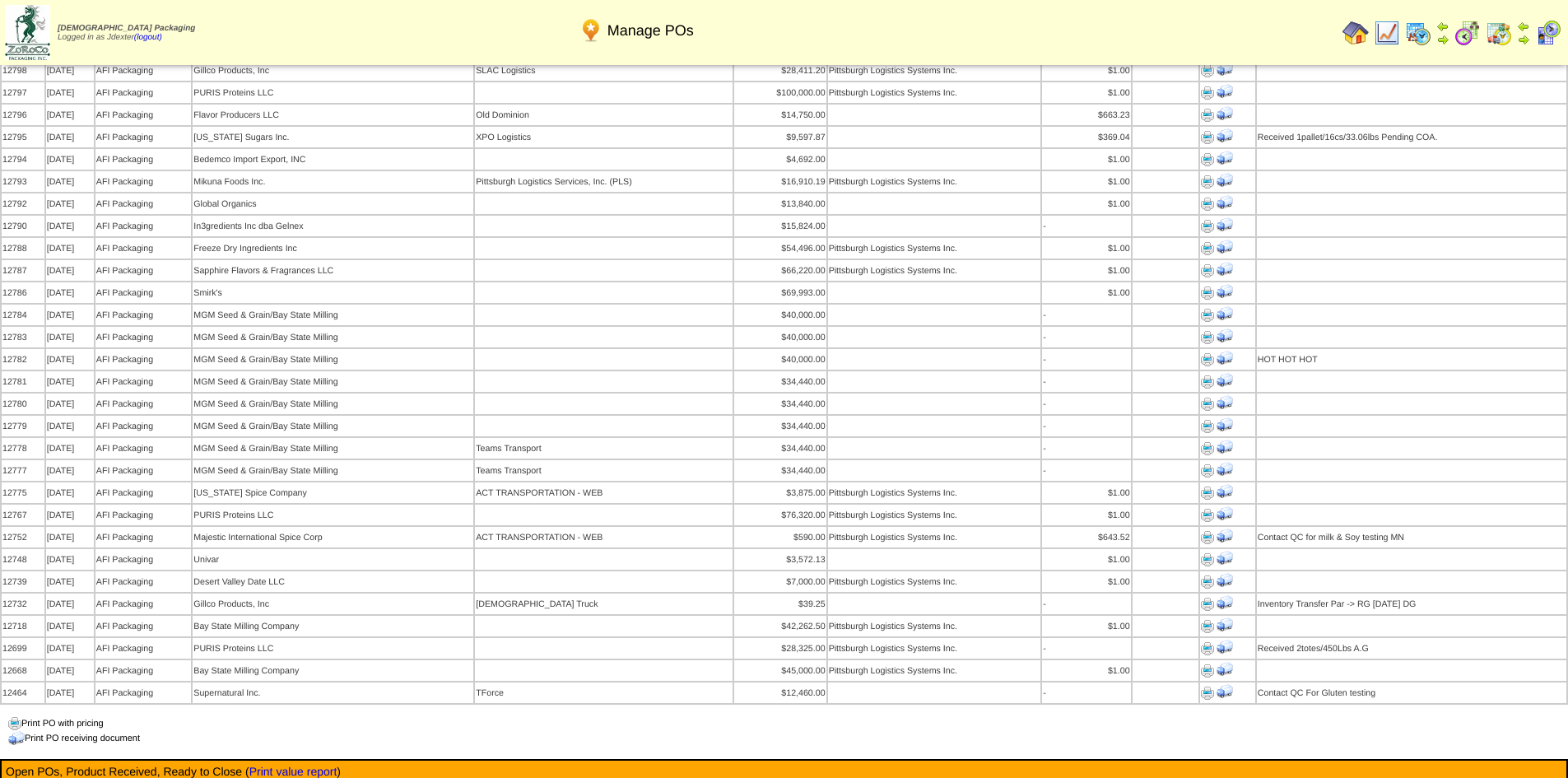
click at [1353, 33] on img at bounding box center [1355, 32] width 26 height 27
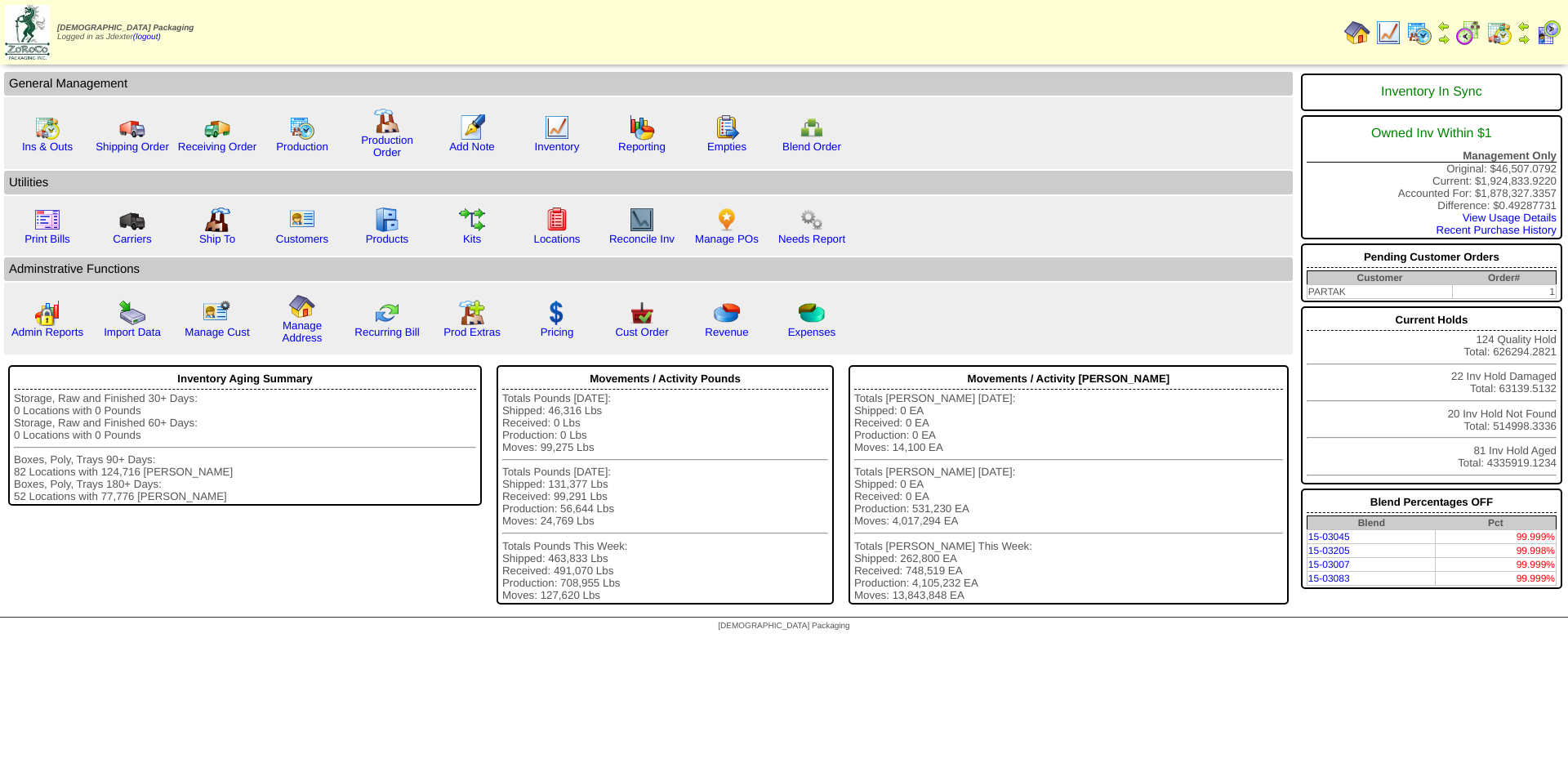
click at [1521, 35] on img at bounding box center [1523, 39] width 13 height 13
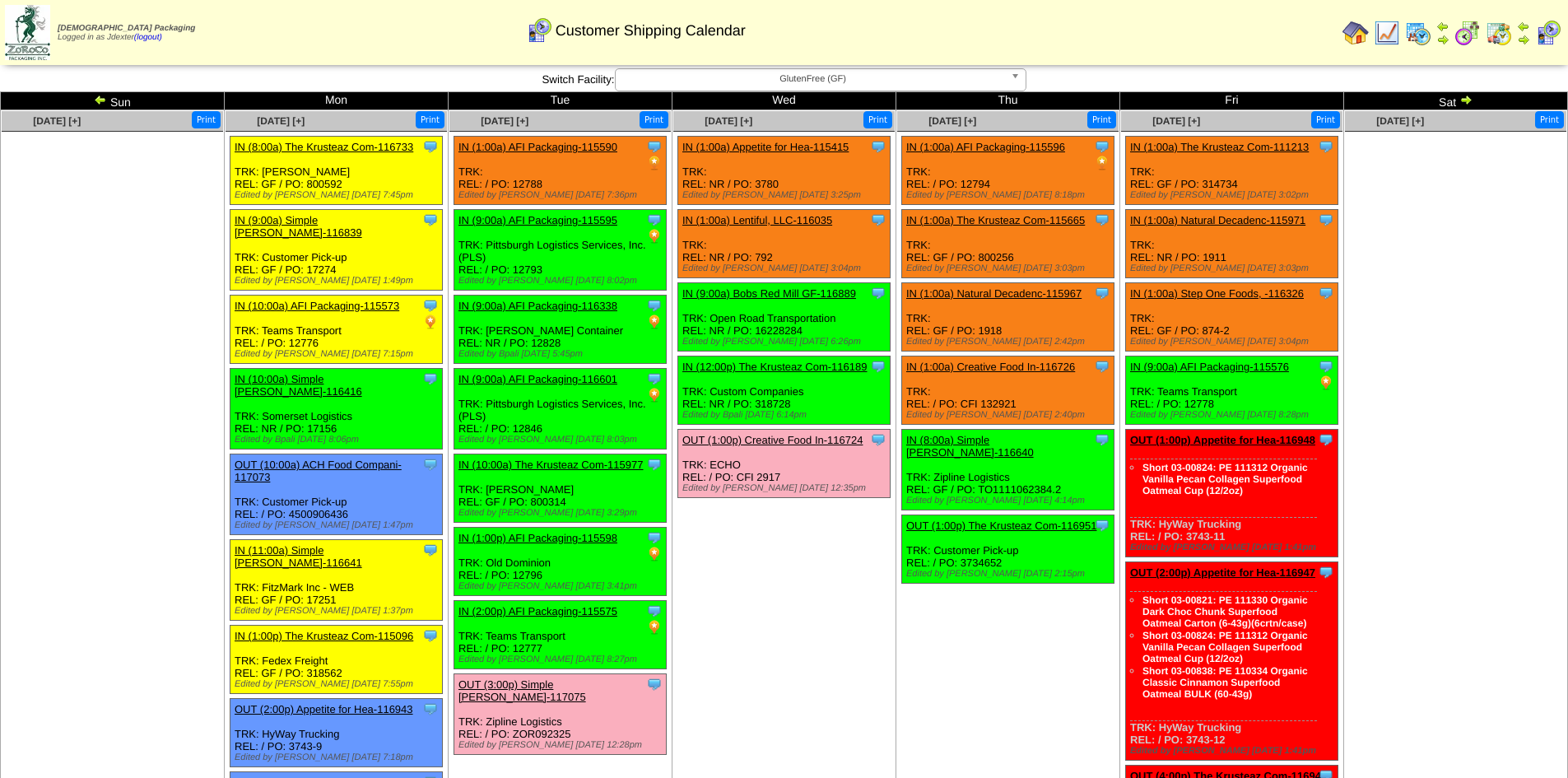
click at [587, 381] on link "IN (9:00a) AFI Packaging-116601" at bounding box center [537, 379] width 159 height 12
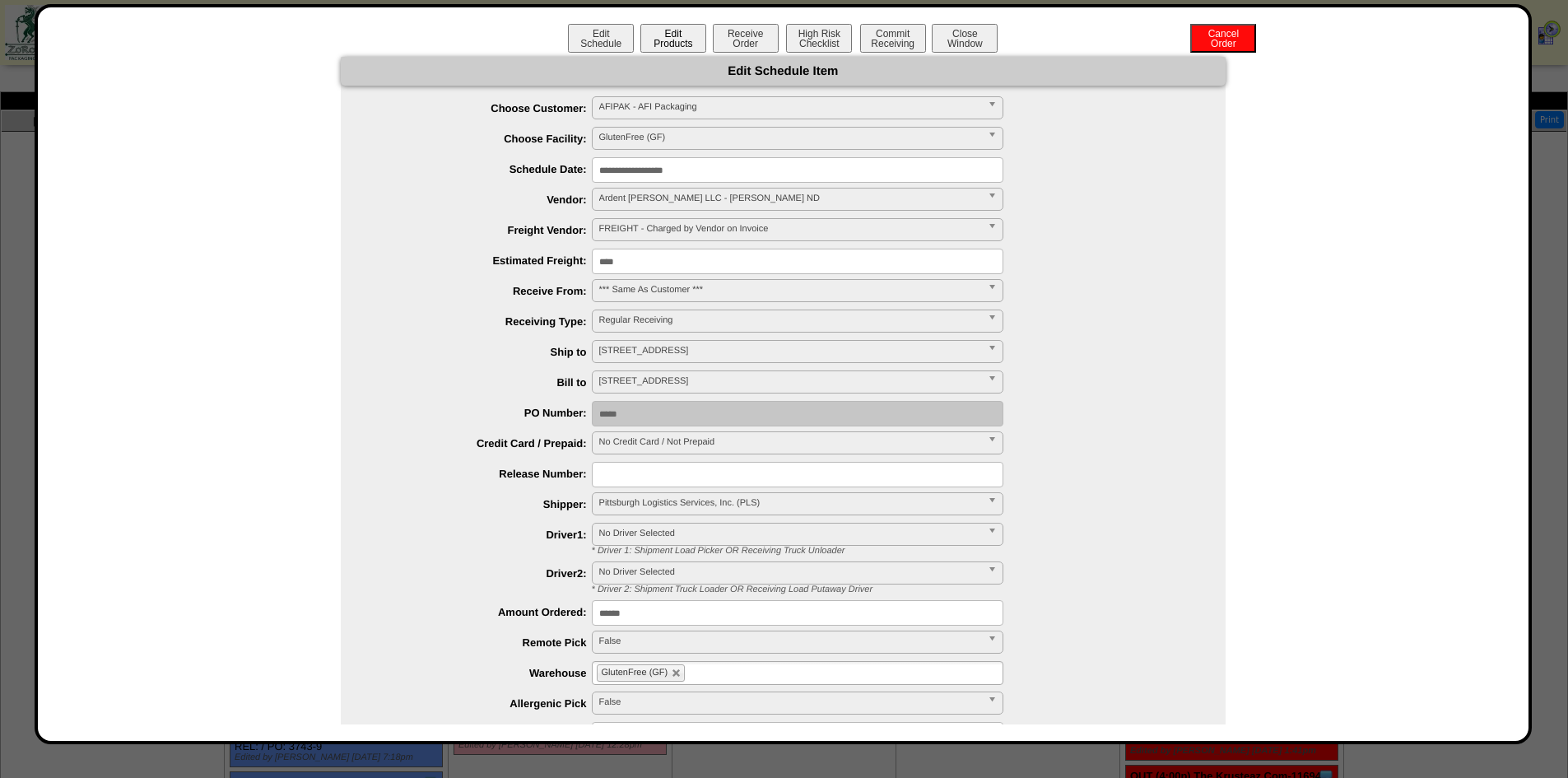
click at [667, 33] on button "Edit Products" at bounding box center [672, 38] width 66 height 29
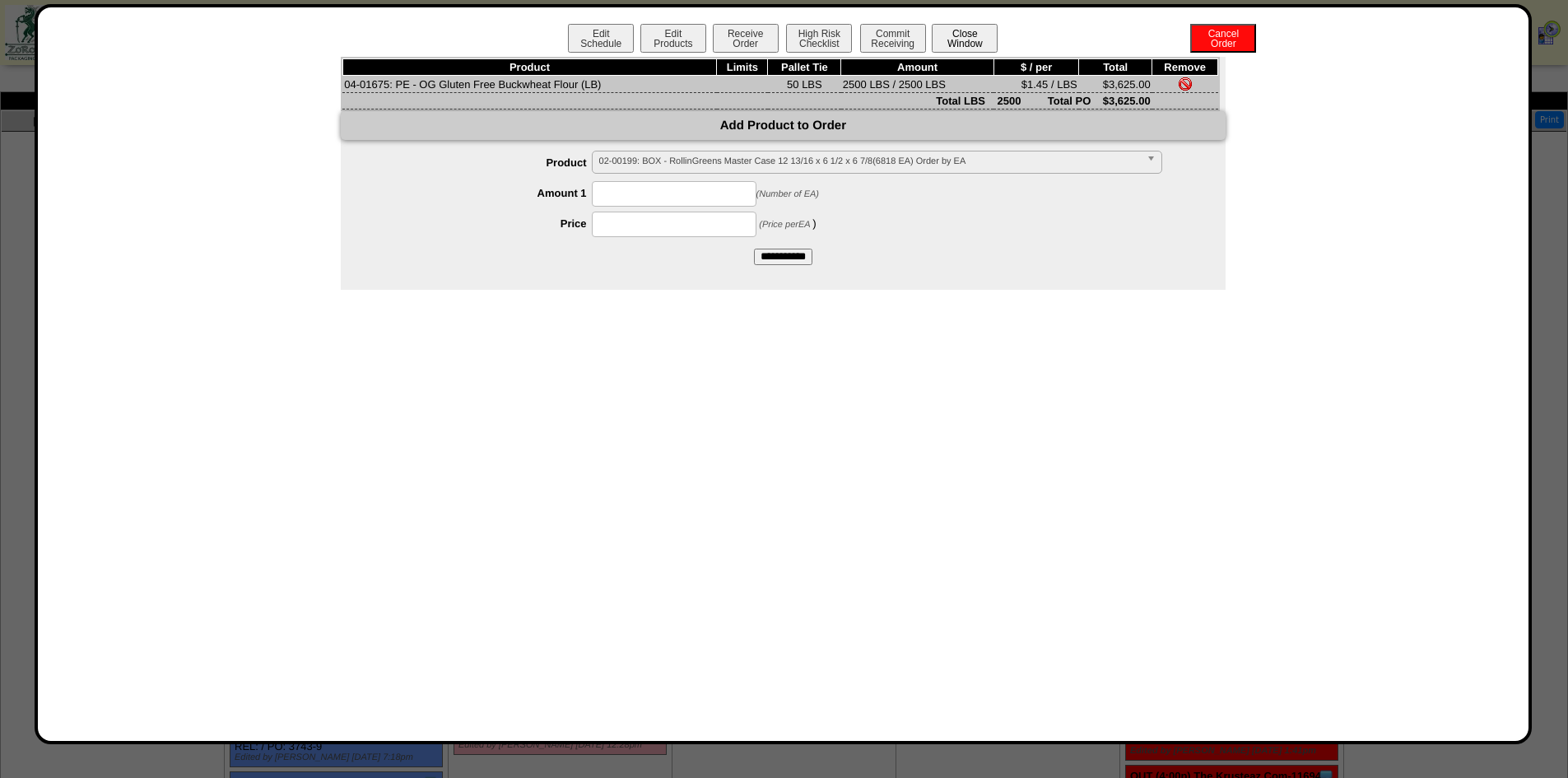
click at [990, 35] on button "Close Window" at bounding box center [964, 38] width 66 height 29
